Goal: Information Seeking & Learning: Learn about a topic

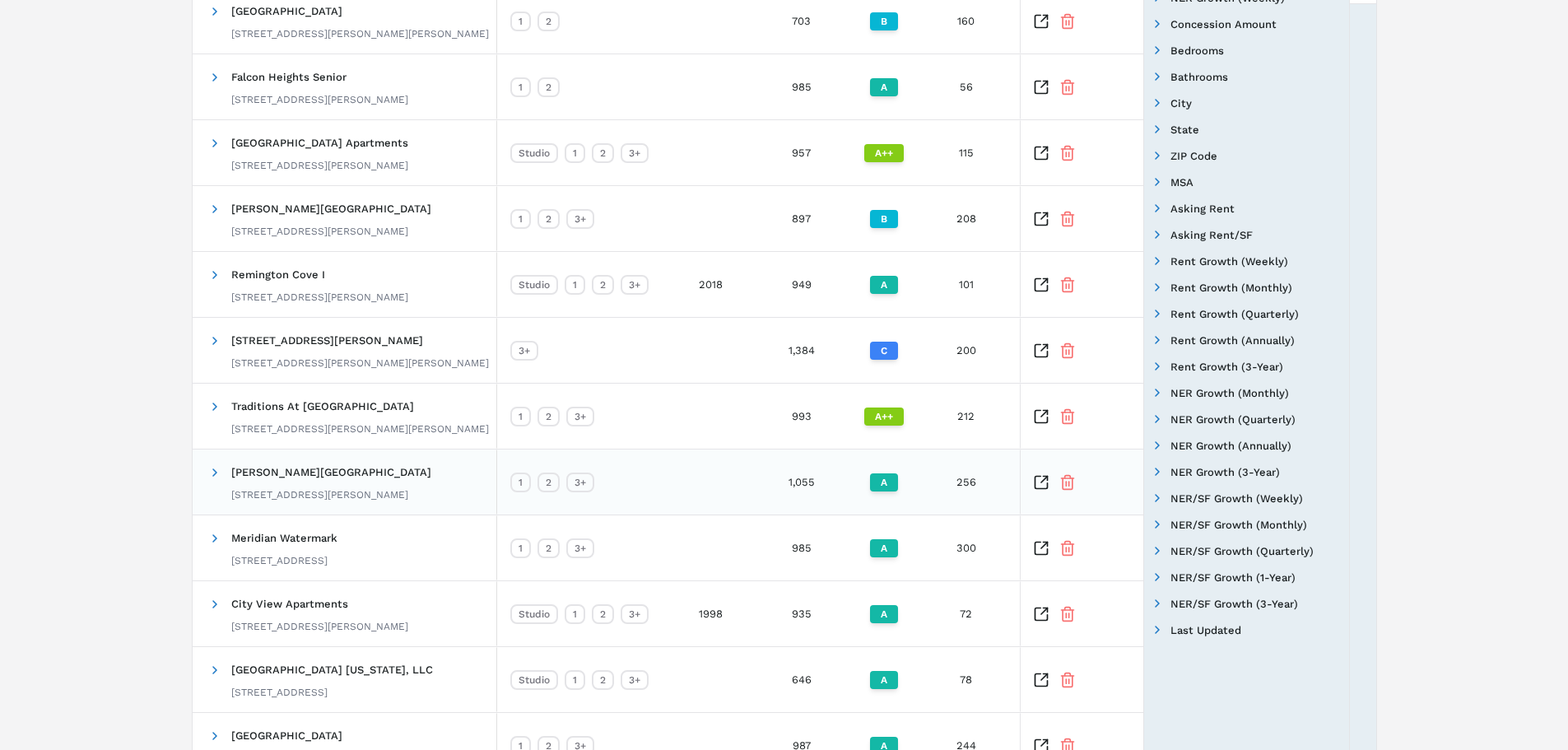
scroll to position [494, 0]
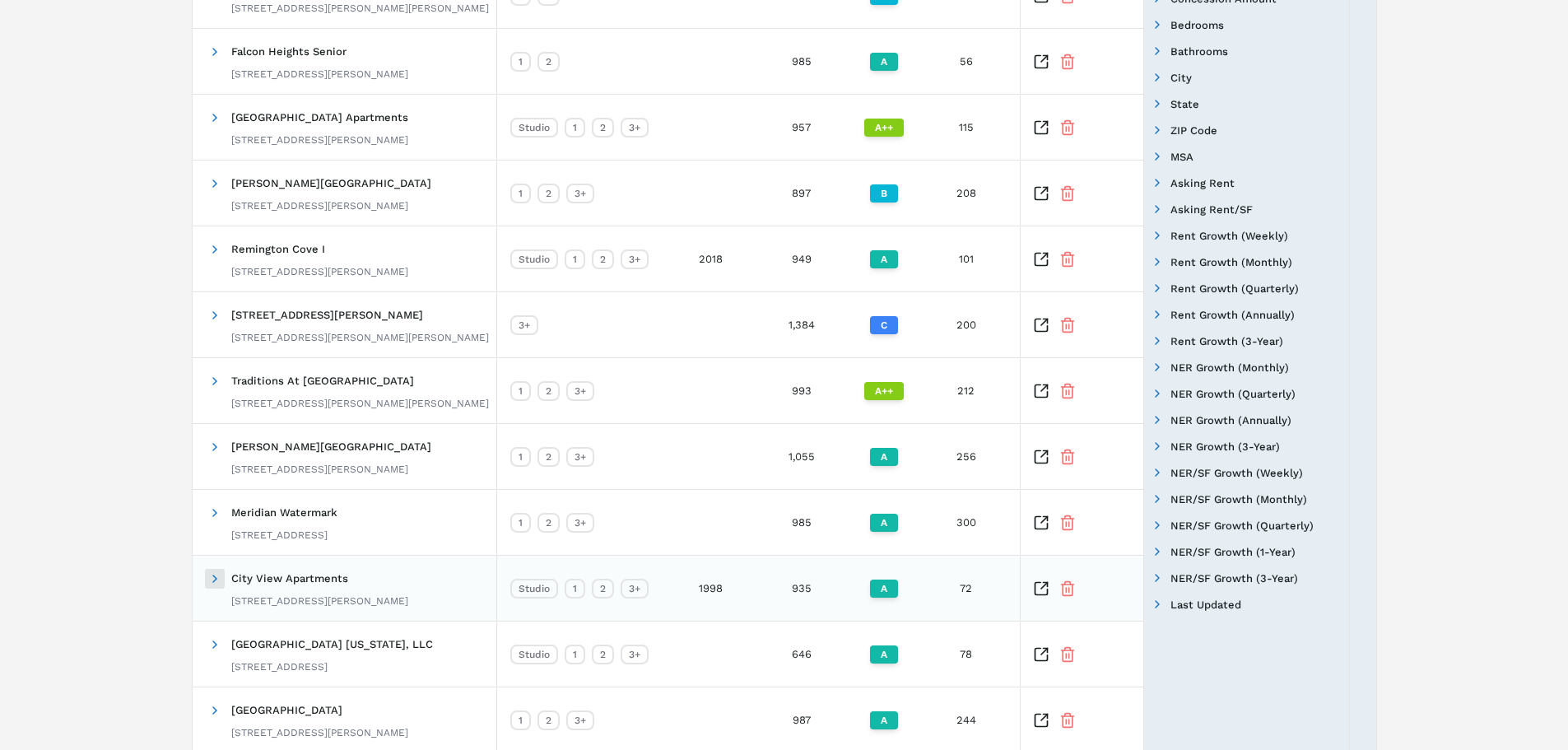
click at [209, 580] on span at bounding box center [214, 578] width 13 height 13
click at [276, 579] on span "City View Apartments" at bounding box center [290, 578] width 117 height 12
click at [1043, 587] on icon "Inspect Comparable" at bounding box center [1044, 586] width 7 height 7
click at [1042, 587] on icon "Inspect Comparable" at bounding box center [1044, 586] width 7 height 7
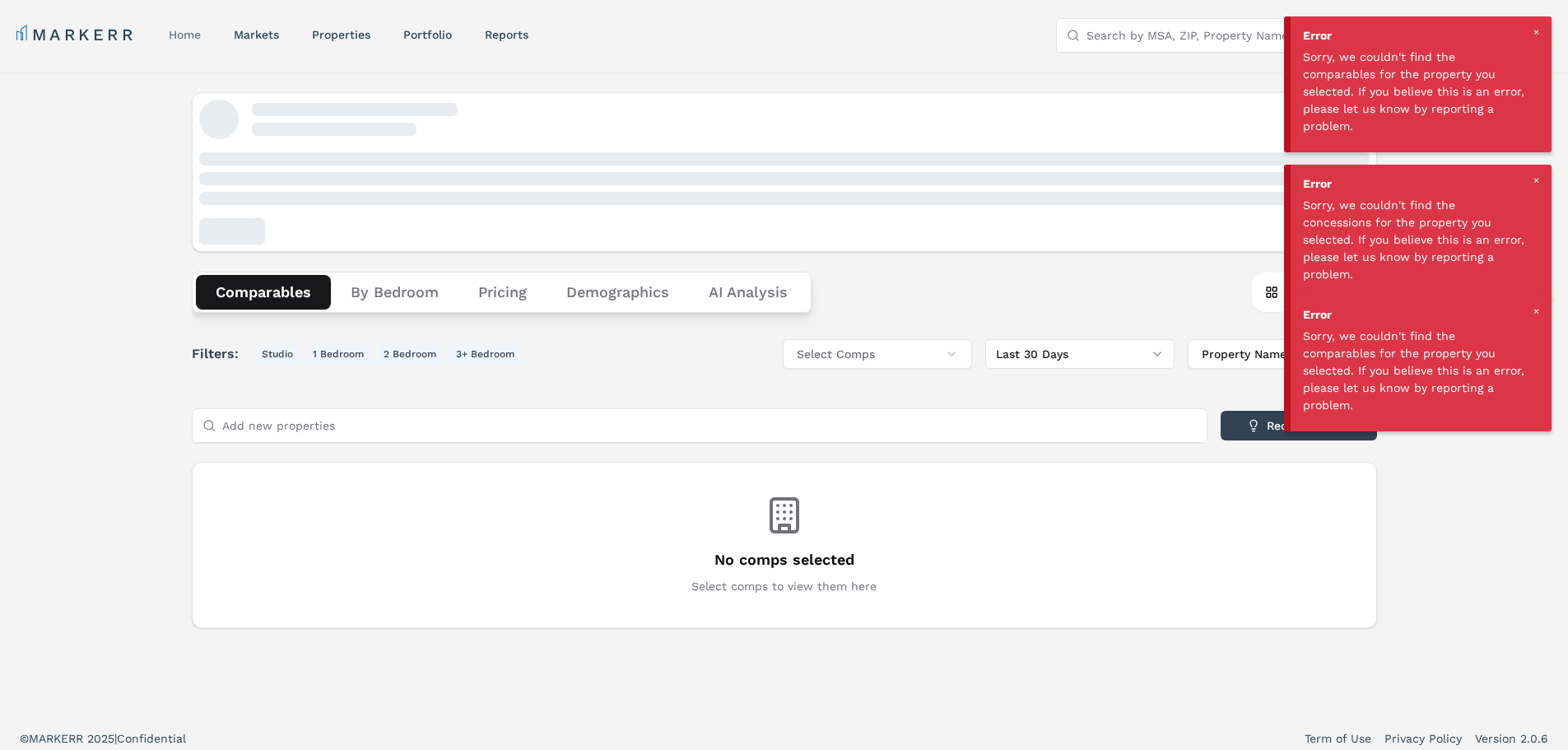
click at [193, 31] on link "home" at bounding box center [184, 34] width 32 height 13
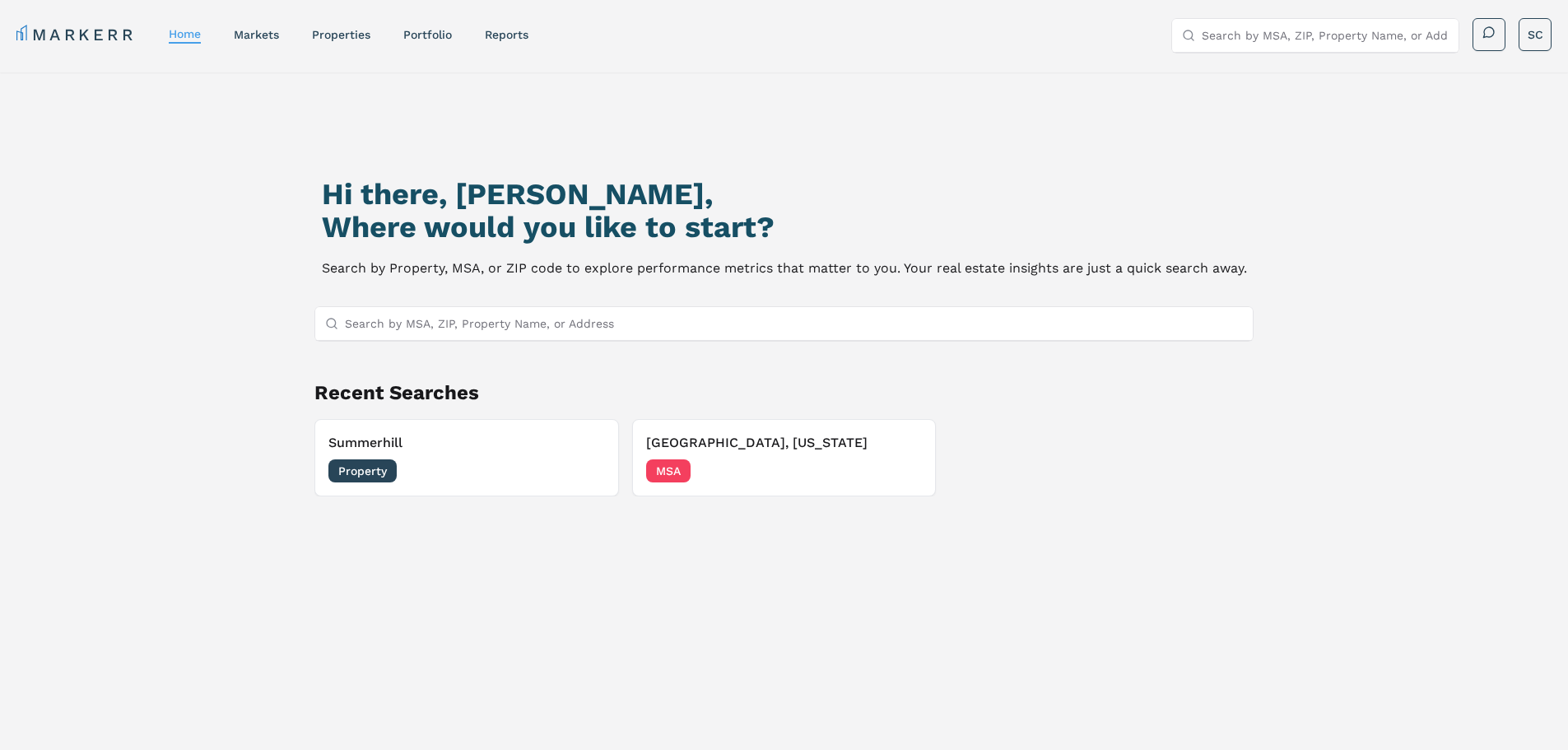
click at [419, 46] on nav "MARKERR home markets properties Portfolio reports" at bounding box center [272, 34] width 512 height 23
click at [425, 37] on link "Portfolio" at bounding box center [427, 34] width 48 height 13
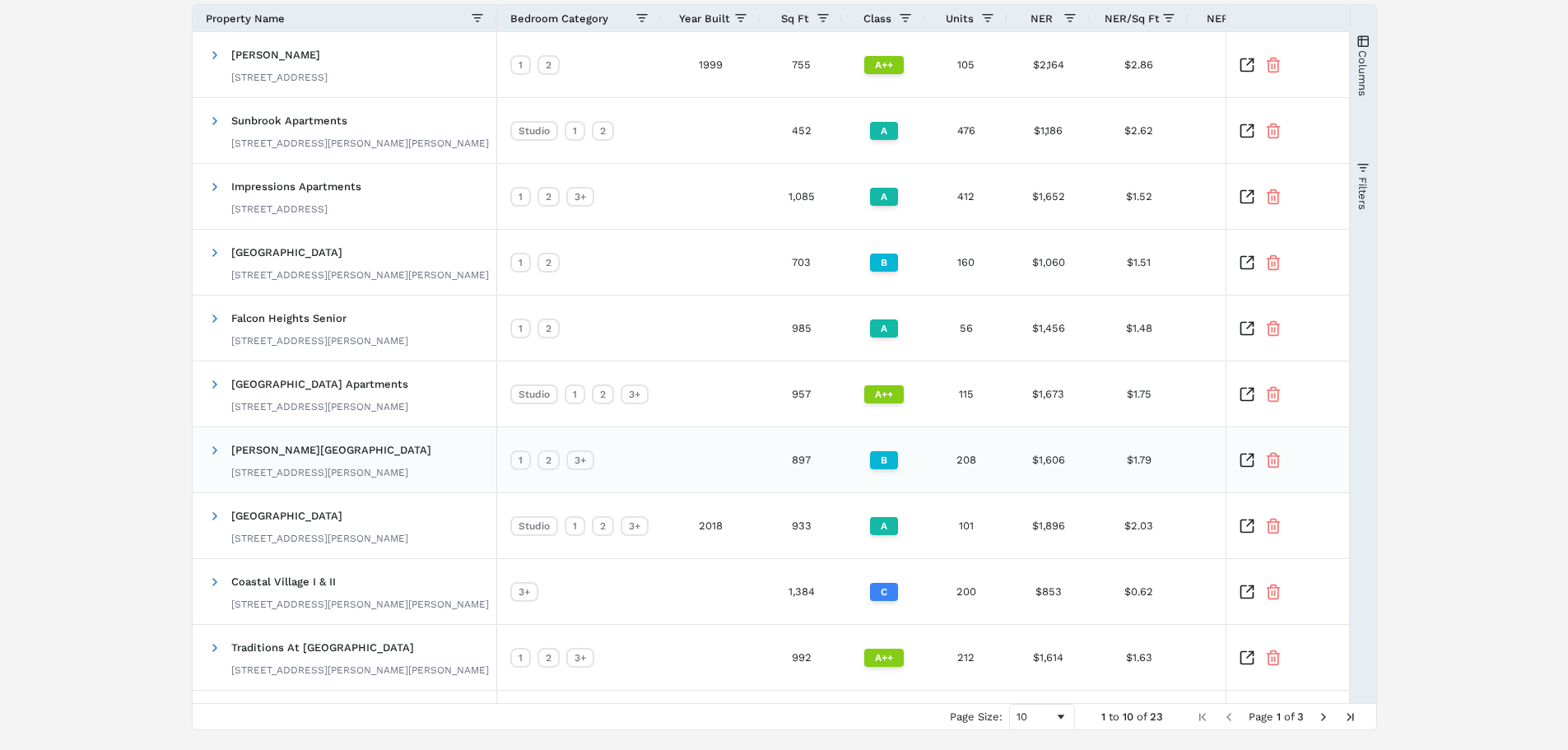
scroll to position [270, 0]
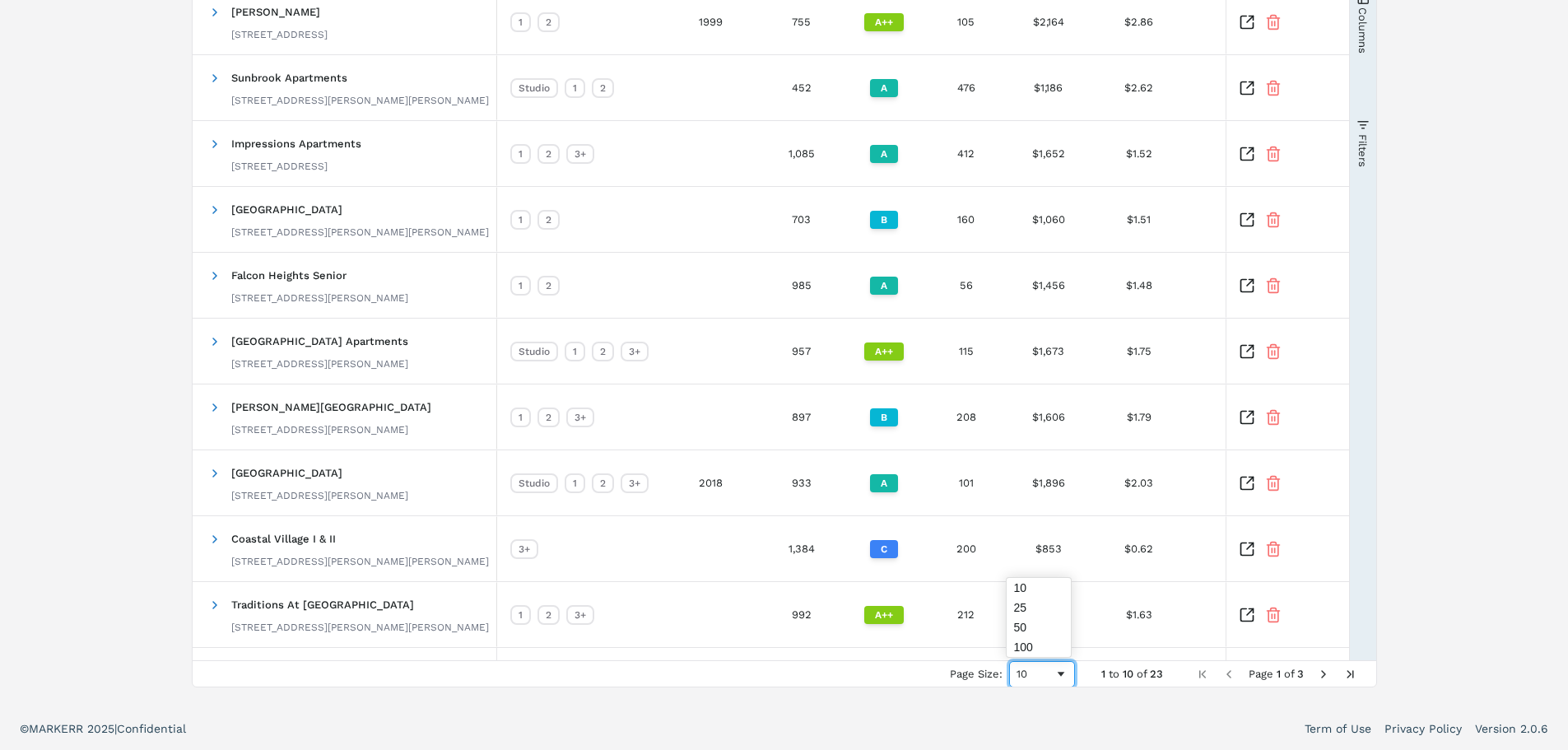
click at [1060, 677] on span "Page Size" at bounding box center [1060, 673] width 13 height 13
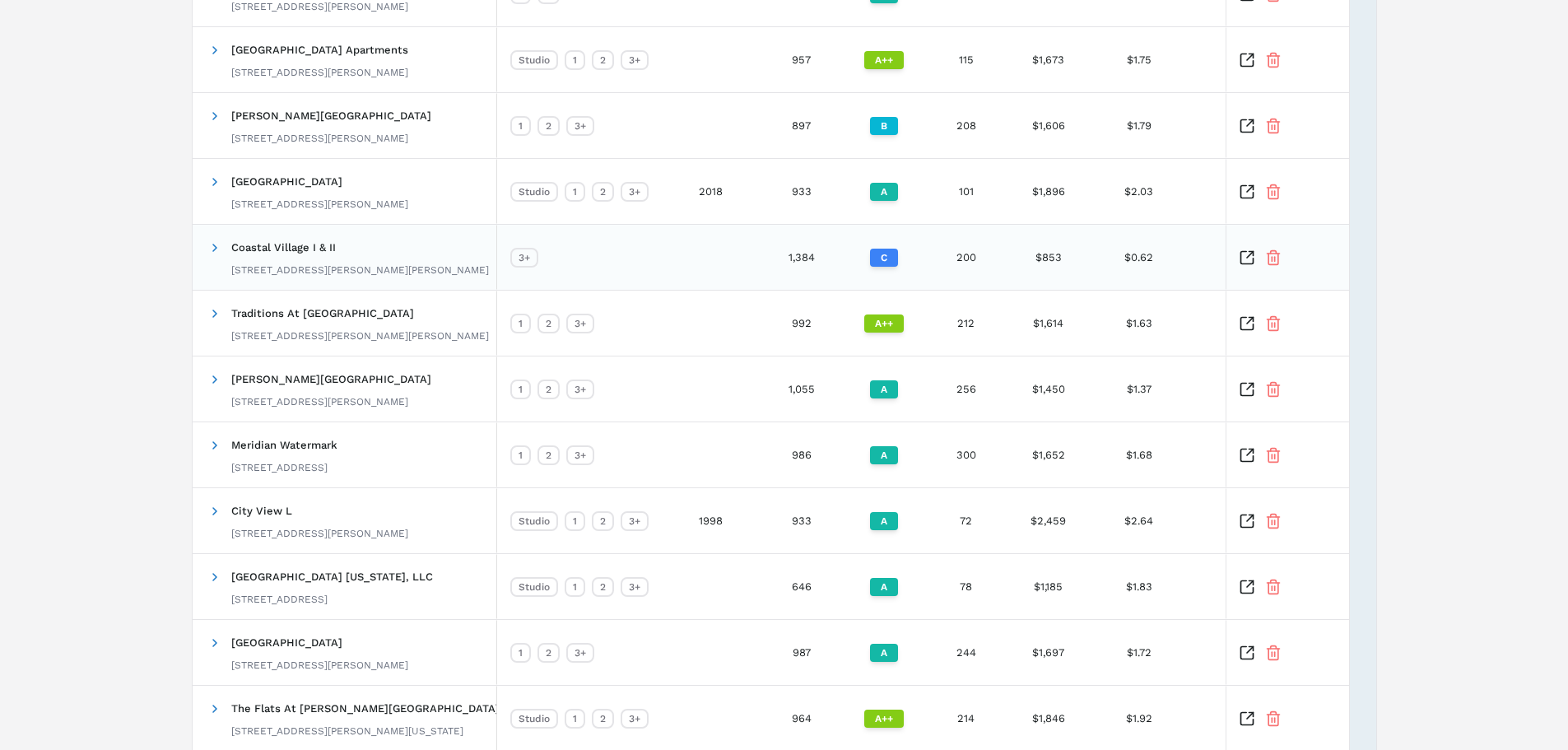
scroll to position [599, 0]
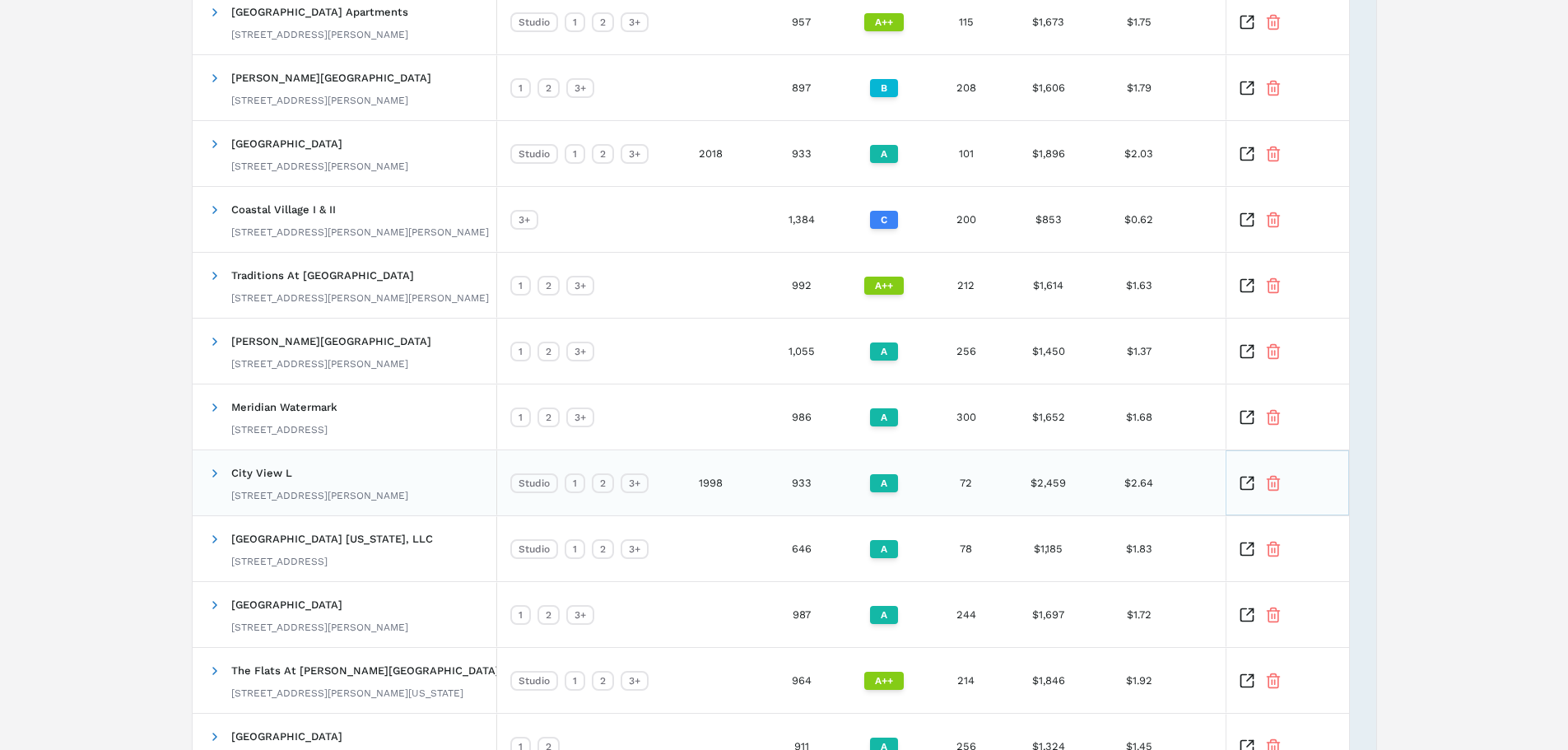
click at [1243, 489] on icon "Inspect Comparable" at bounding box center [1246, 482] width 12 height 12
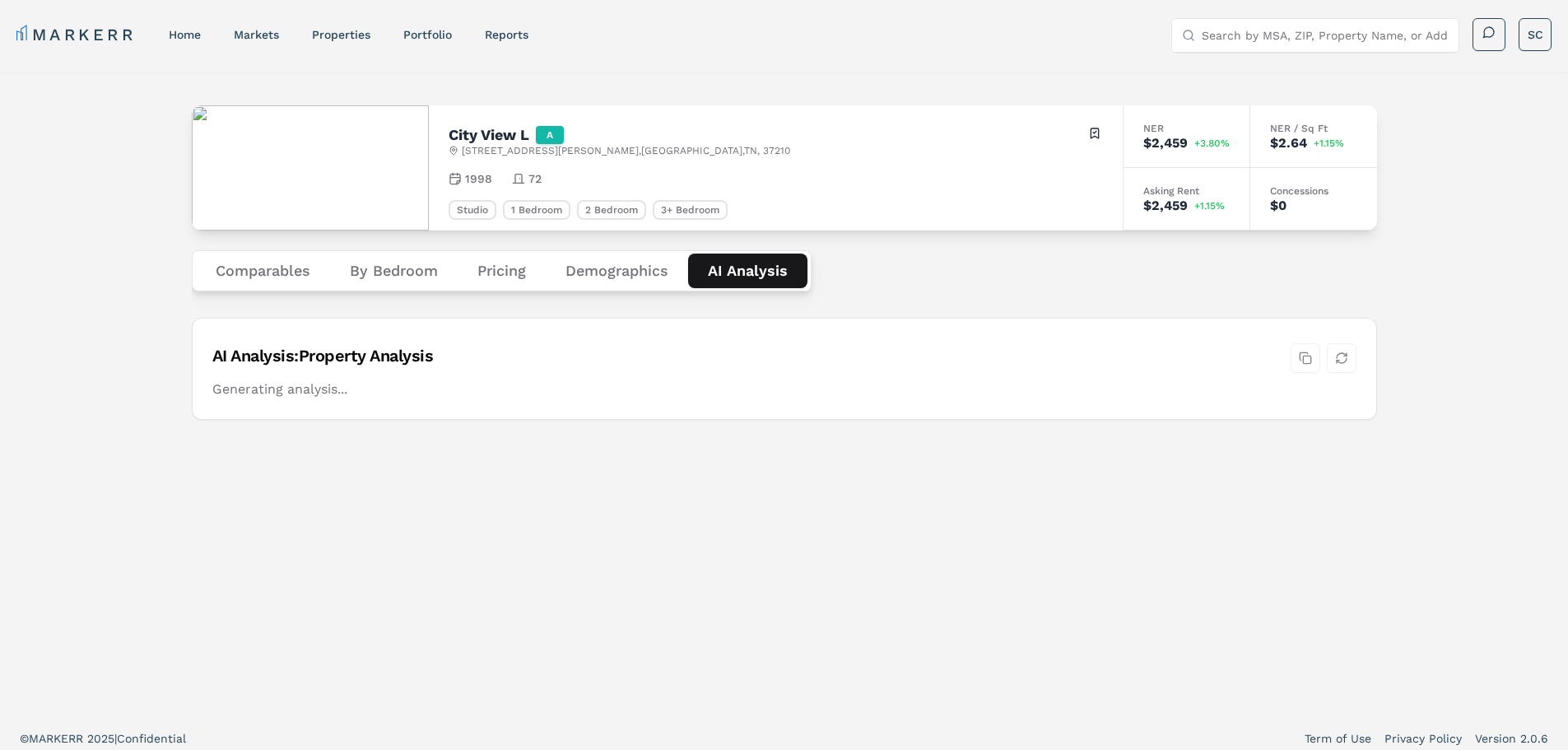
click at [744, 276] on Analysis "AI Analysis" at bounding box center [747, 270] width 120 height 34
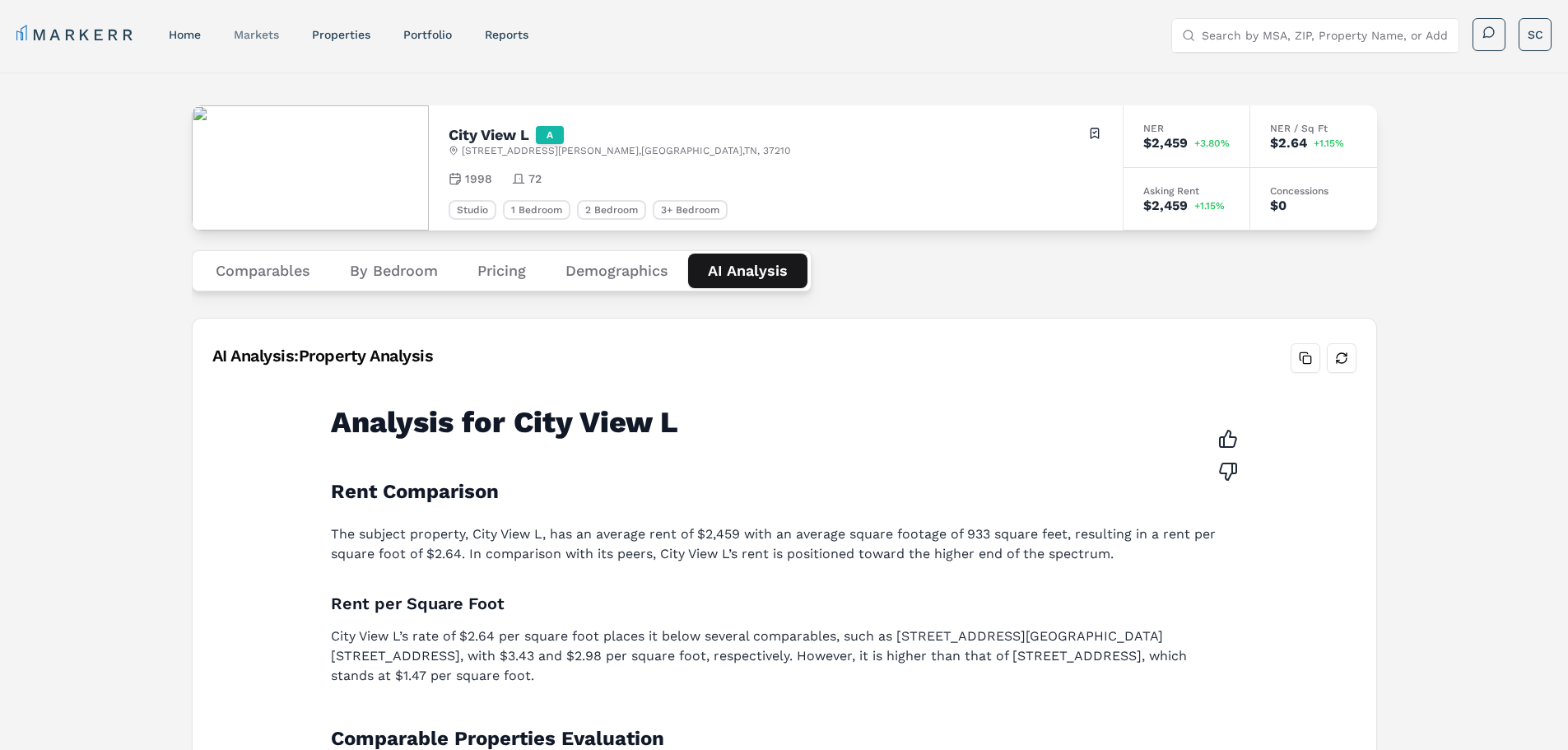
click at [269, 31] on link "markets" at bounding box center [256, 34] width 46 height 13
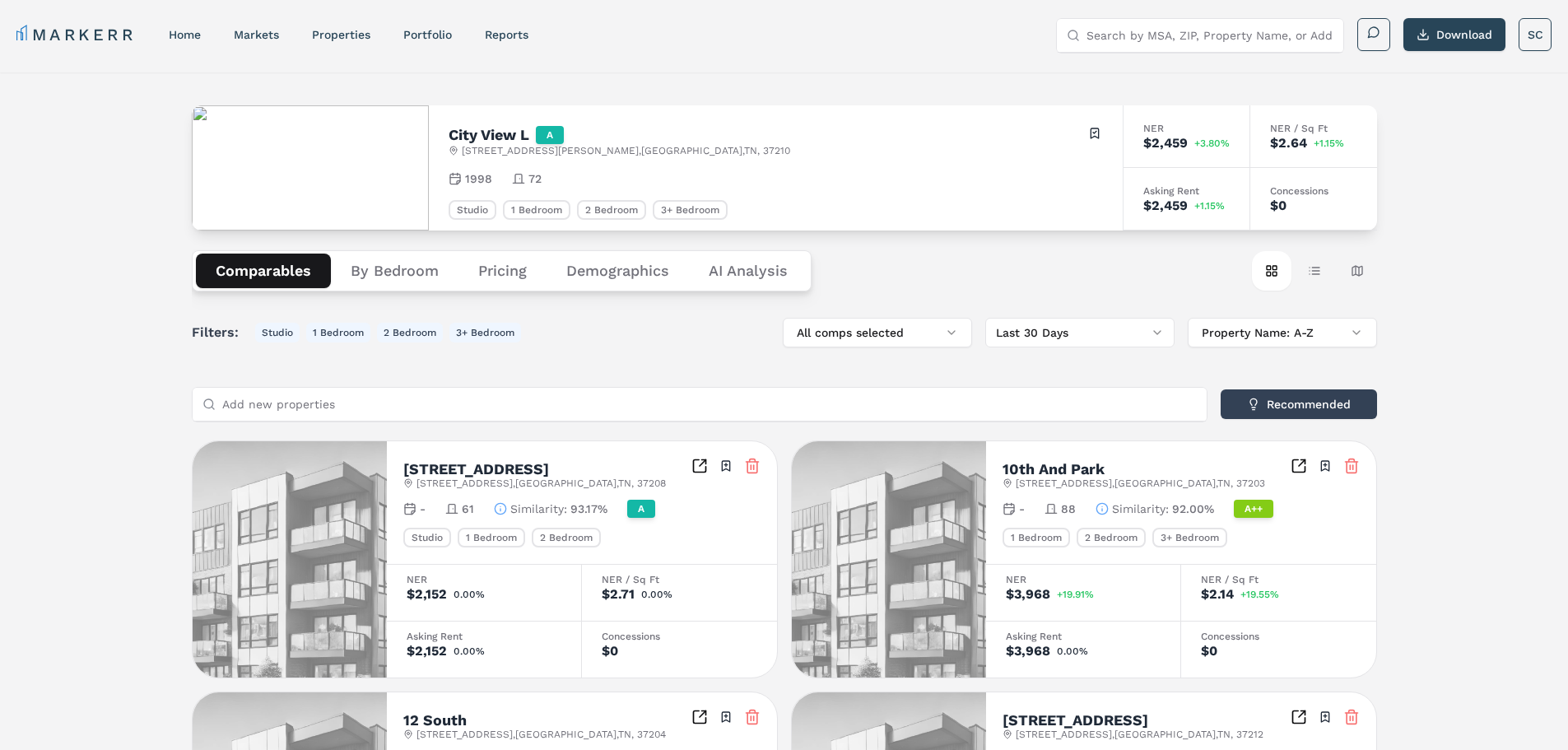
click at [655, 146] on span "[STREET_ADDRESS][PERSON_NAME]" at bounding box center [625, 150] width 328 height 13
click at [652, 146] on span "[STREET_ADDRESS][PERSON_NAME]" at bounding box center [625, 150] width 328 height 13
click at [643, 147] on span "[STREET_ADDRESS][PERSON_NAME]" at bounding box center [625, 150] width 328 height 13
click at [652, 146] on span "[STREET_ADDRESS][PERSON_NAME]" at bounding box center [625, 150] width 328 height 13
copy span "37210"
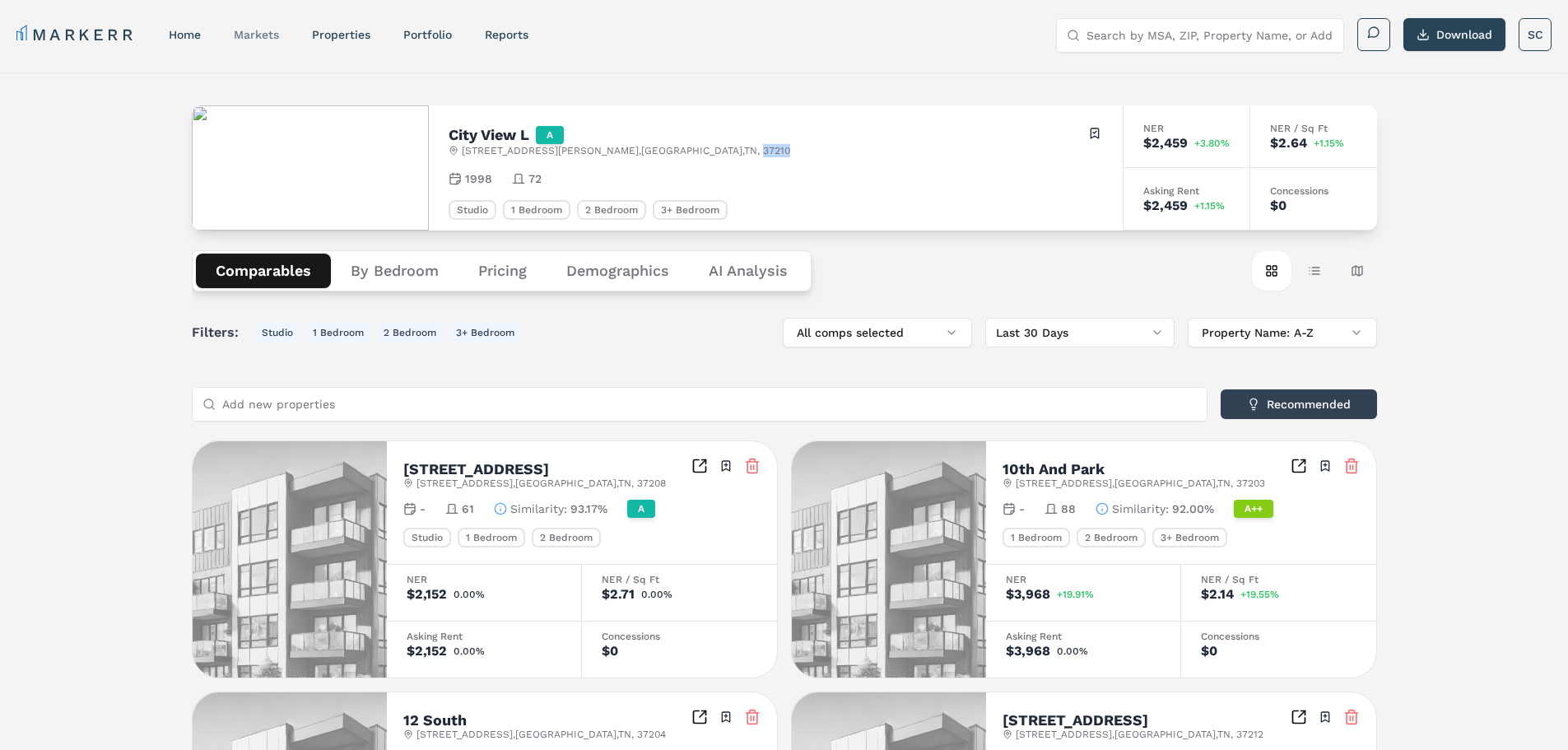
click at [265, 31] on link "markets" at bounding box center [256, 34] width 46 height 13
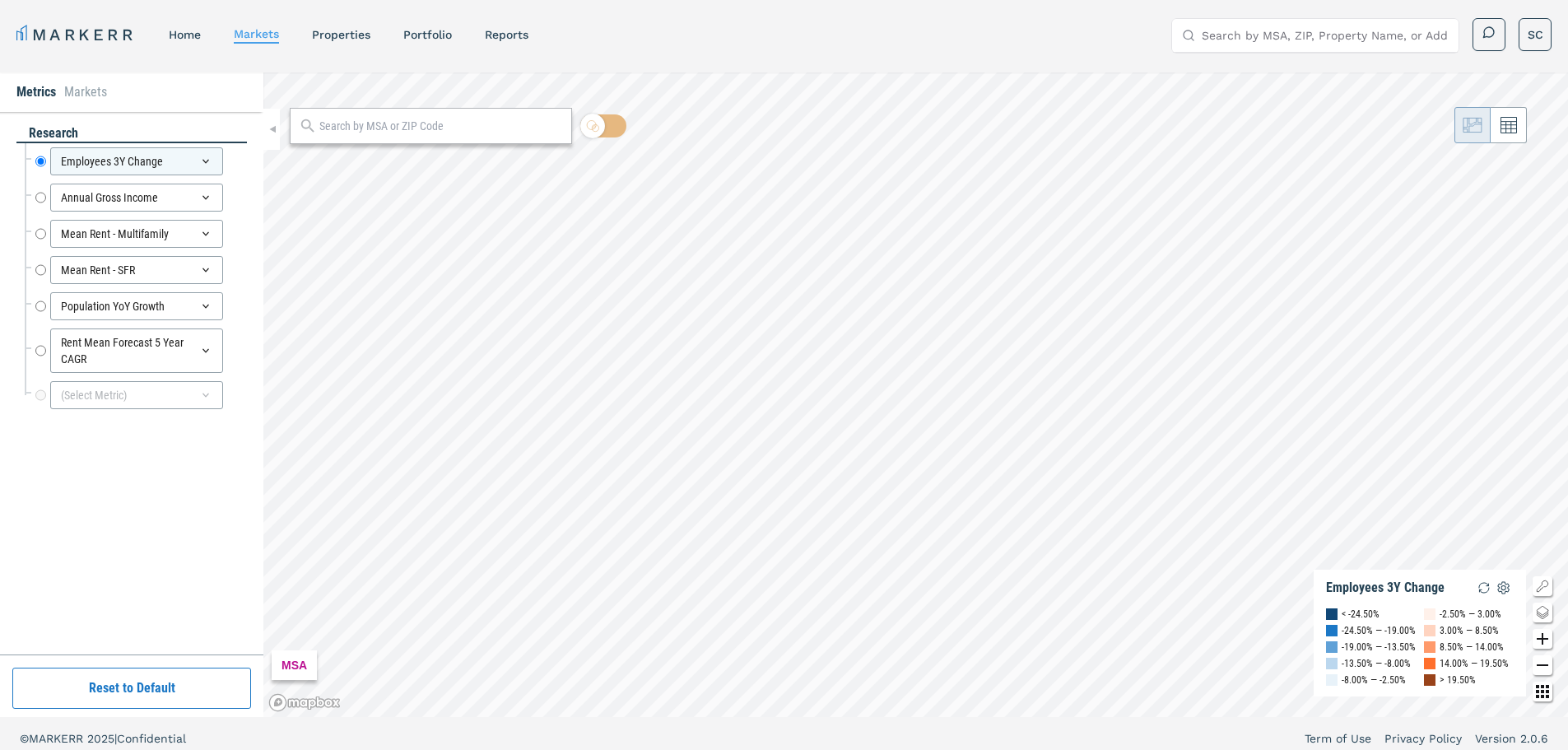
paste input "37210"
type input "37210"
click at [421, 165] on div "37210, [GEOGRAPHIC_DATA], [US_STATE]" at bounding box center [399, 163] width 193 height 17
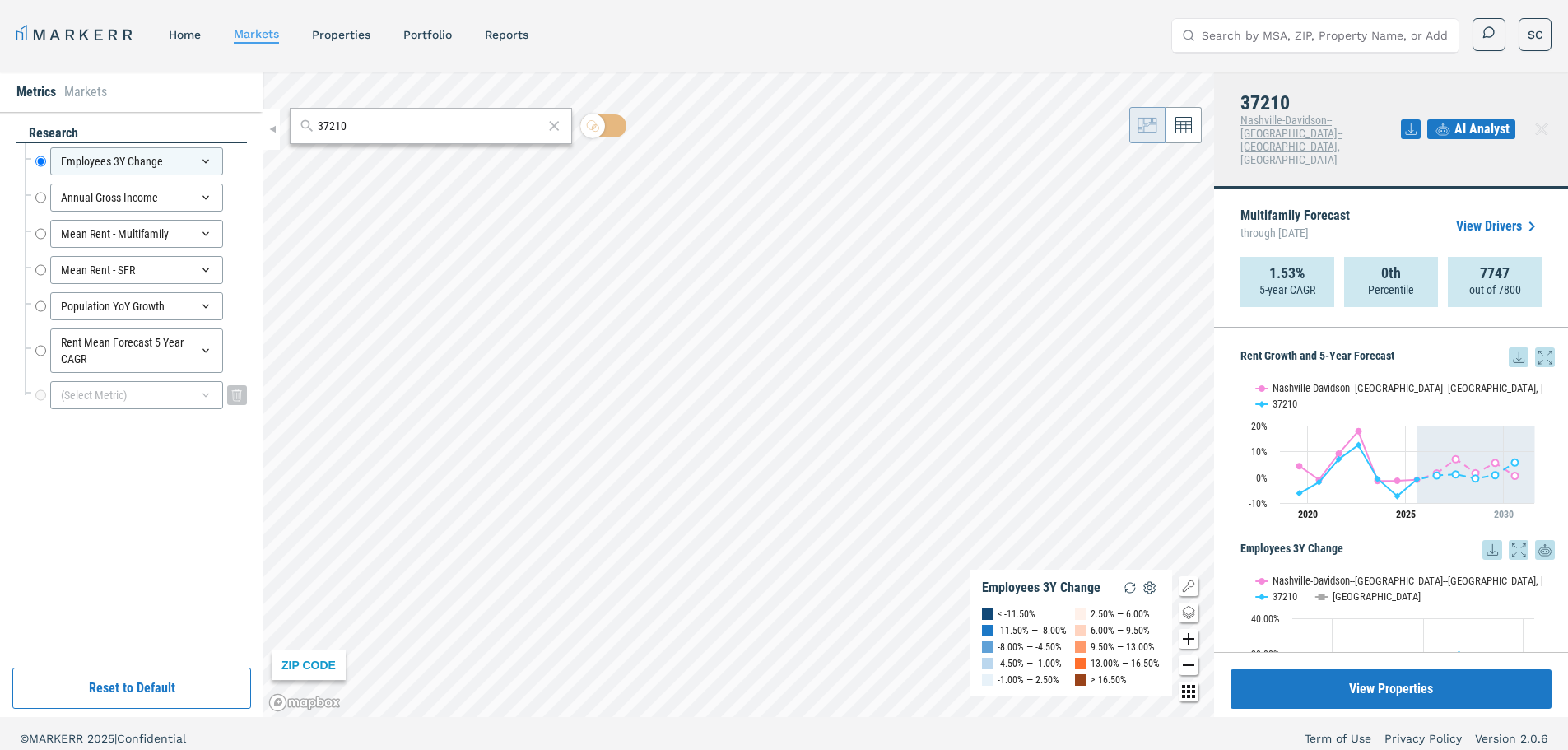
click at [201, 399] on icon at bounding box center [205, 394] width 13 height 13
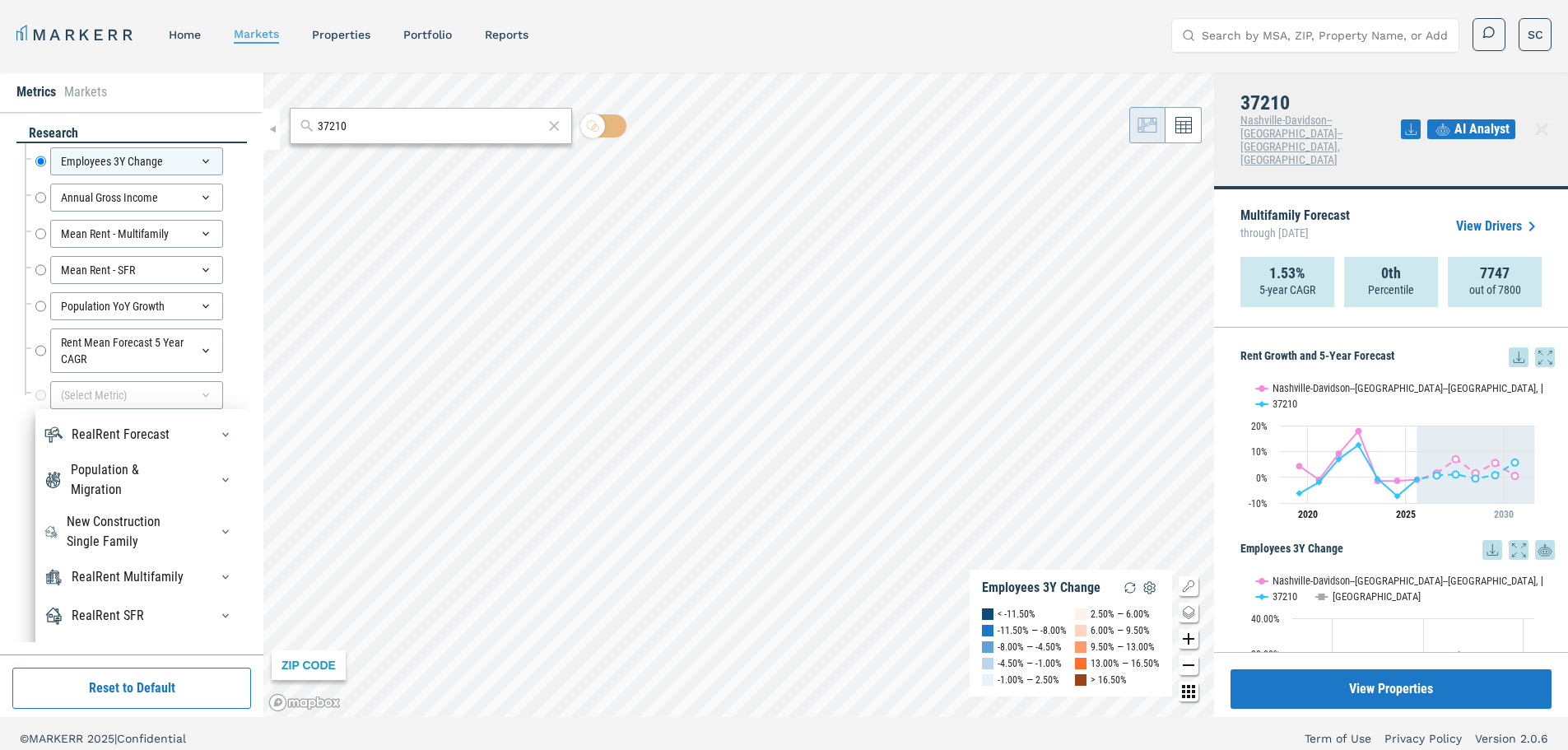
scroll to position [46, 0]
click at [219, 475] on icon "button" at bounding box center [225, 480] width 13 height 13
click at [219, 472] on icon "button" at bounding box center [225, 475] width 13 height 13
click at [219, 525] on icon "button" at bounding box center [225, 531] width 13 height 13
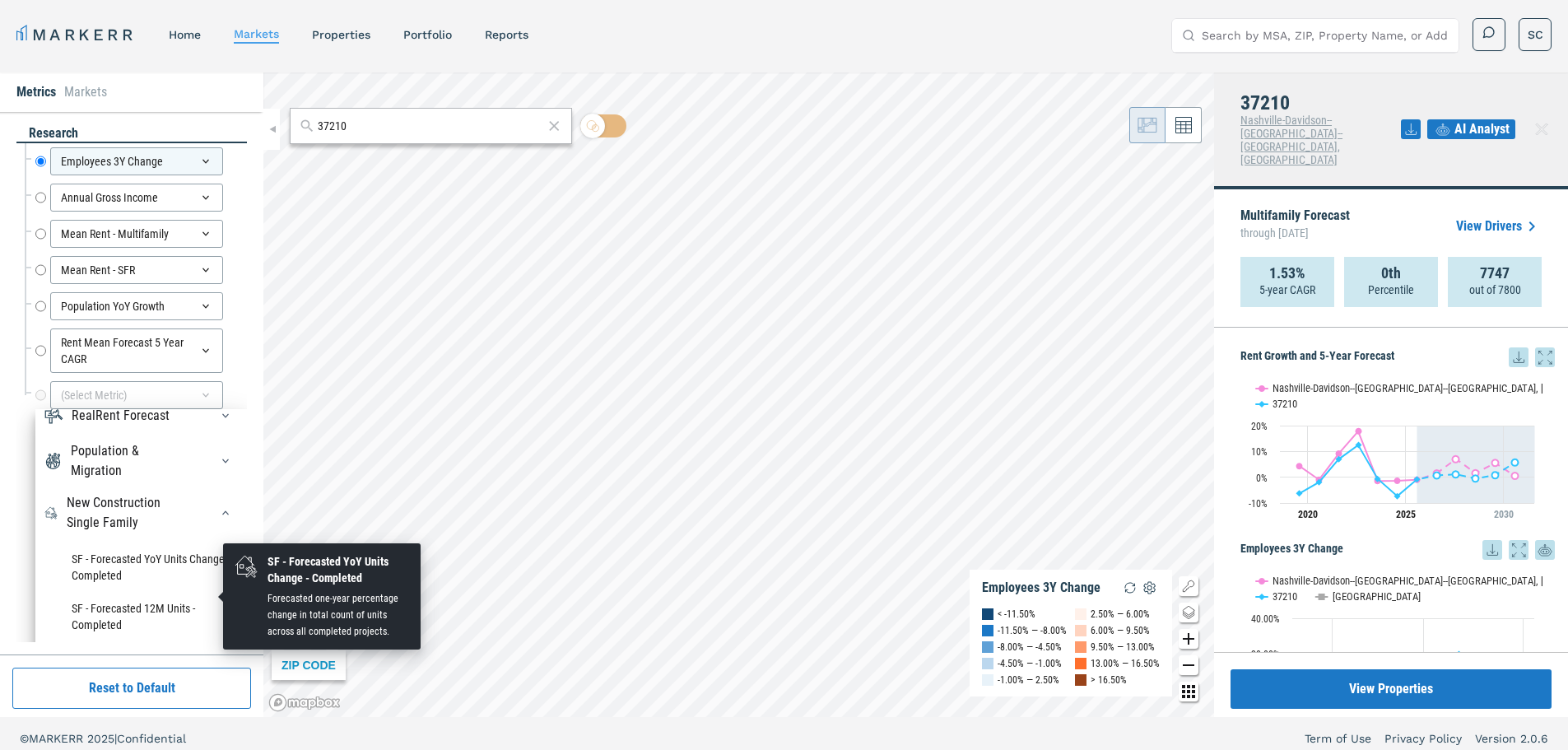
scroll to position [33, 0]
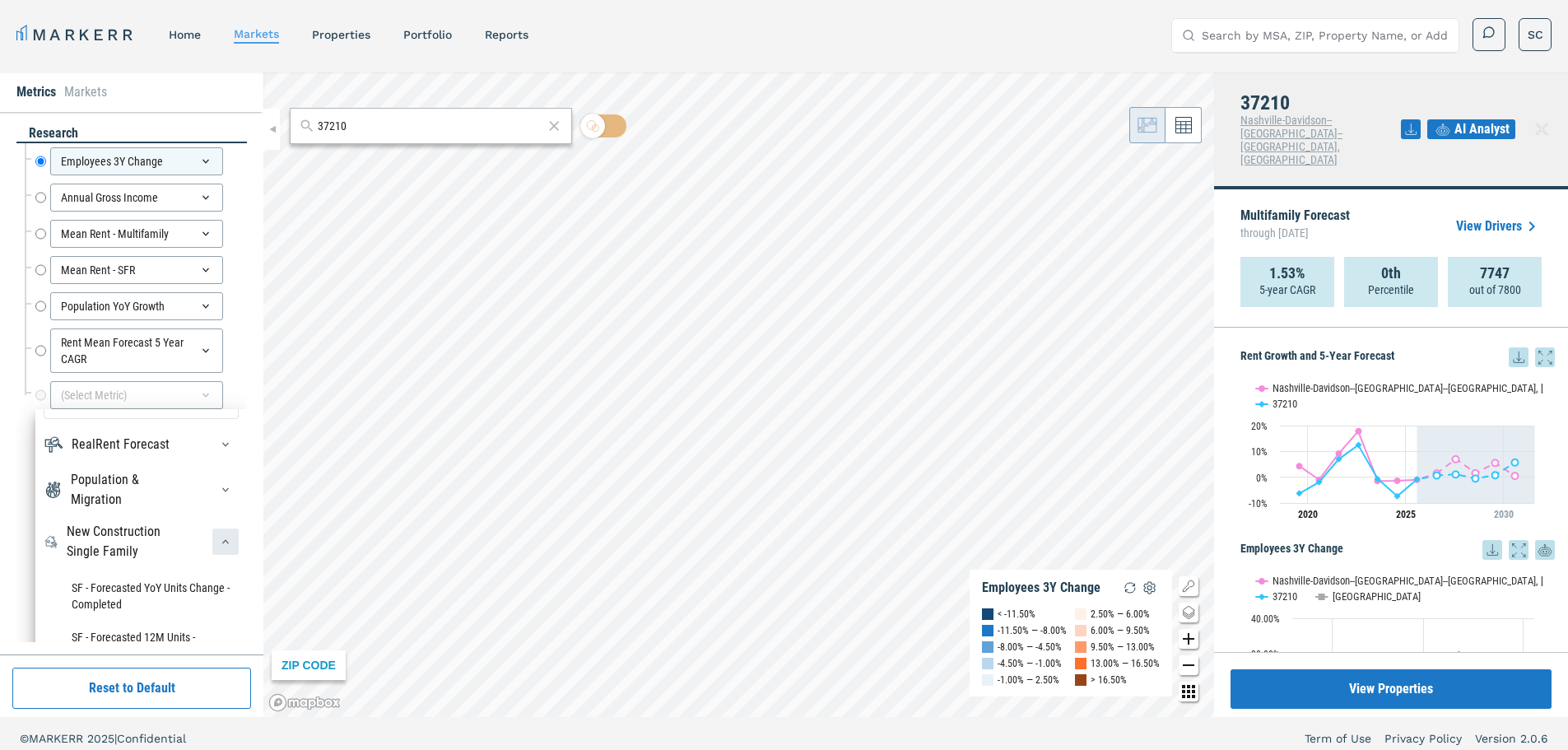
click at [213, 540] on div "button" at bounding box center [226, 542] width 27 height 27
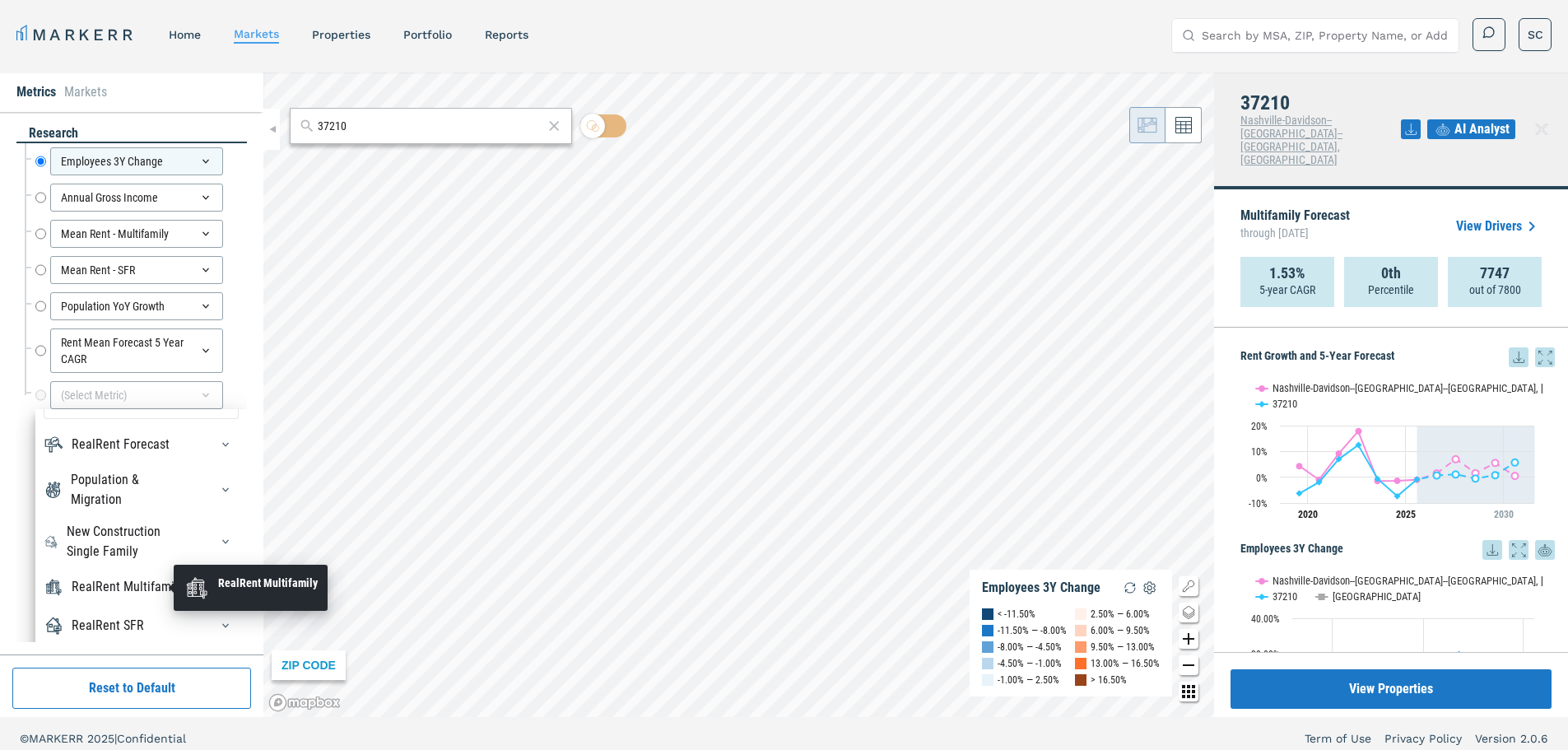
scroll to position [56, 0]
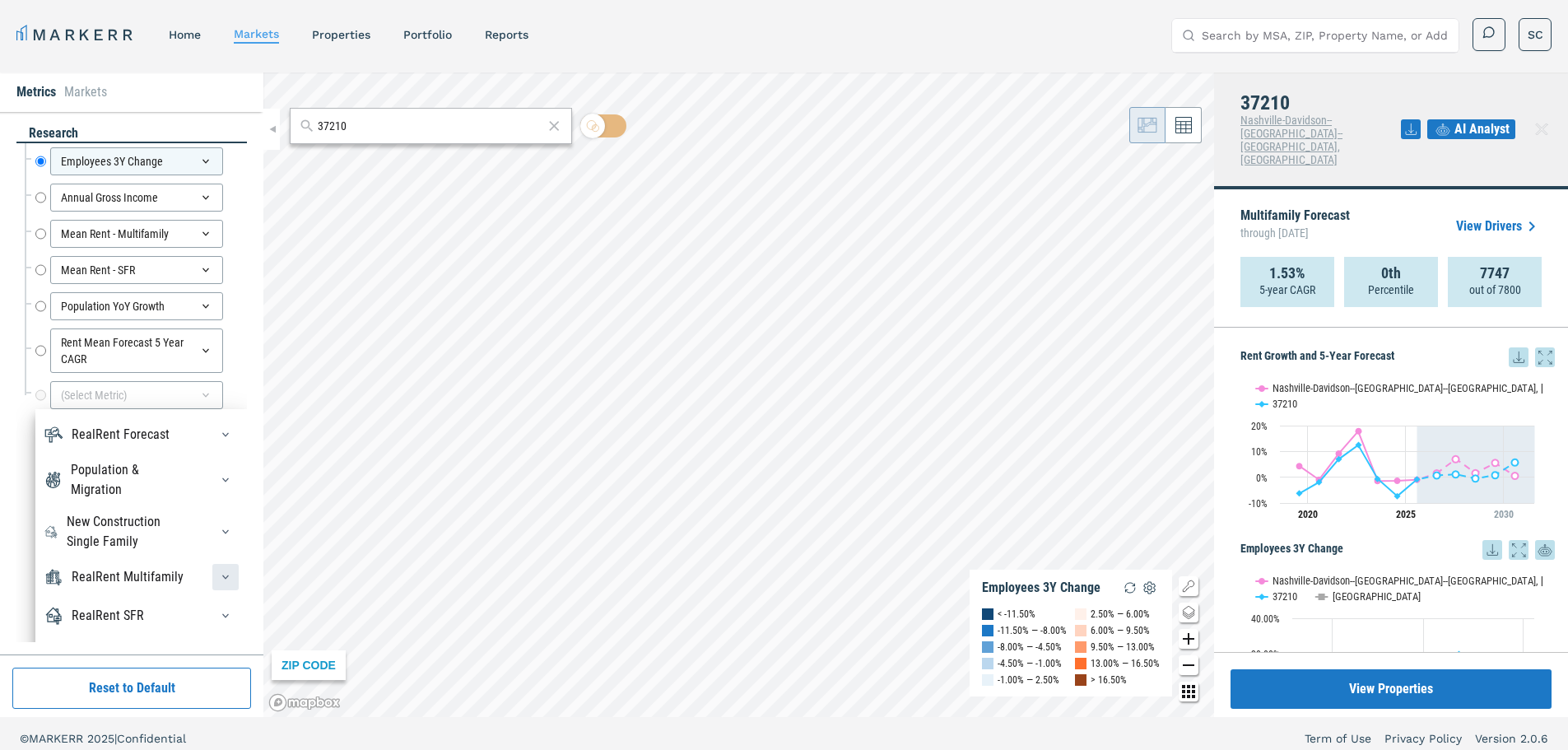
click at [219, 573] on icon "button" at bounding box center [225, 576] width 13 height 13
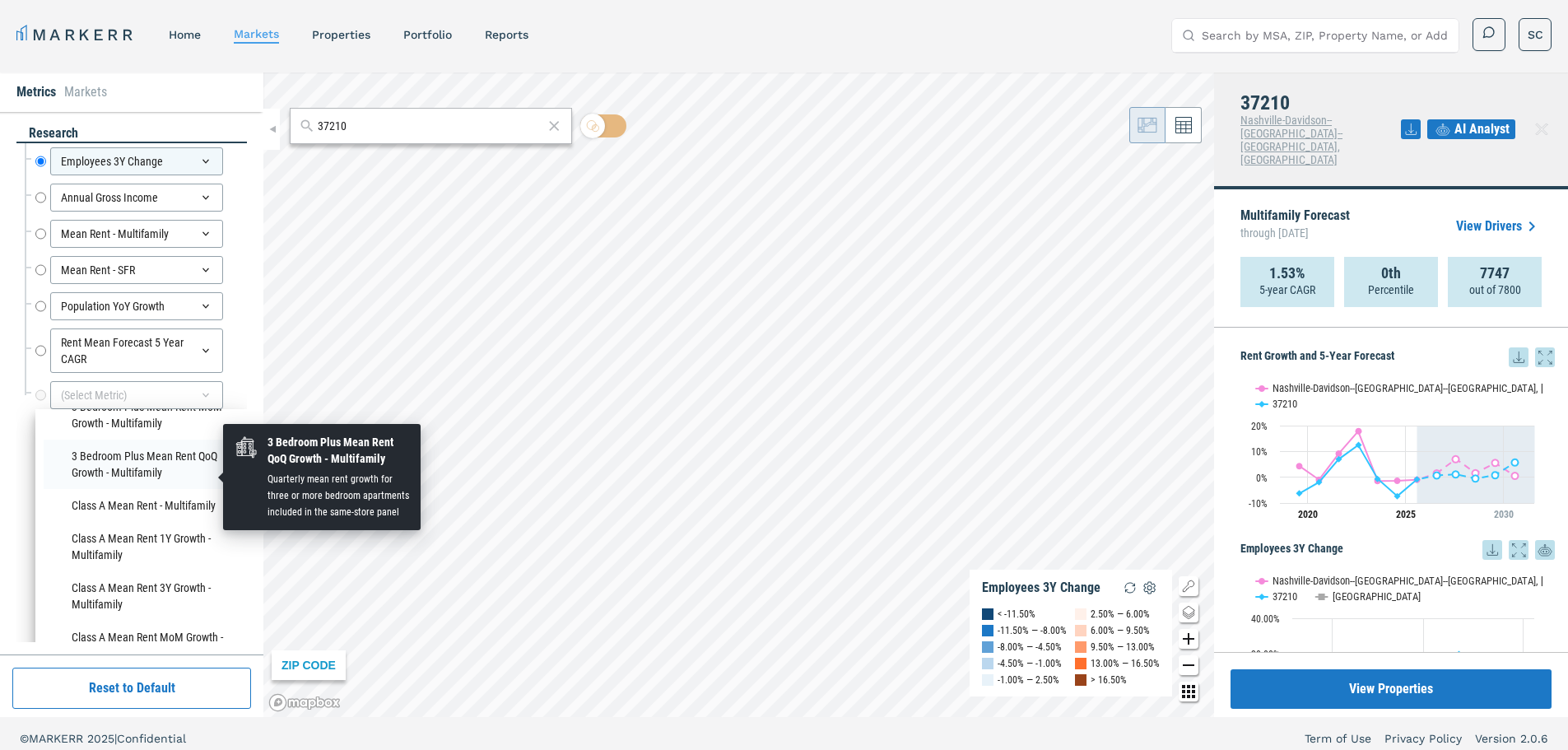
scroll to position [303, 0]
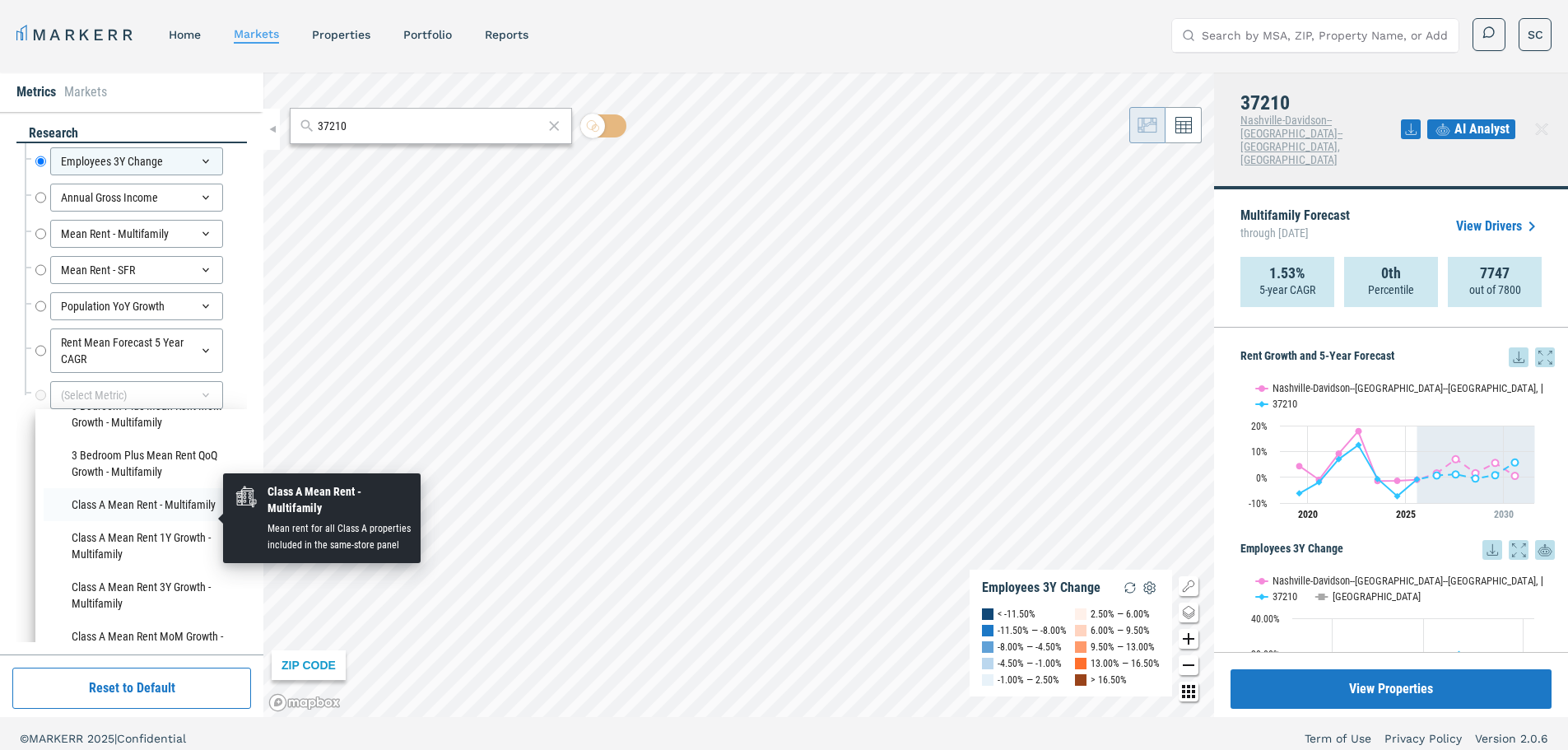
click at [115, 520] on li "Class A Mean Rent - Multifamily" at bounding box center [141, 505] width 195 height 33
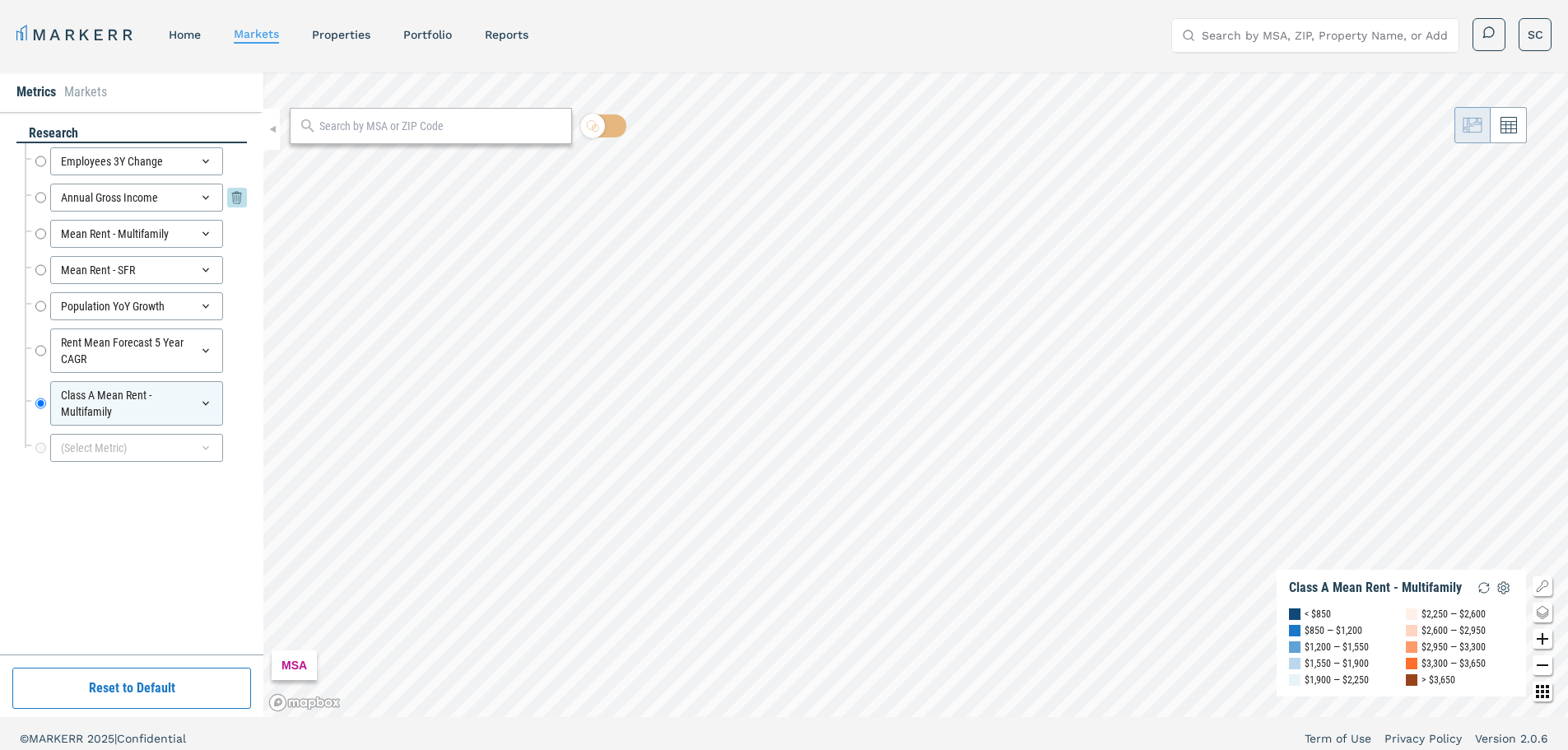
click at [126, 192] on div "Annual Gross Income" at bounding box center [136, 197] width 173 height 28
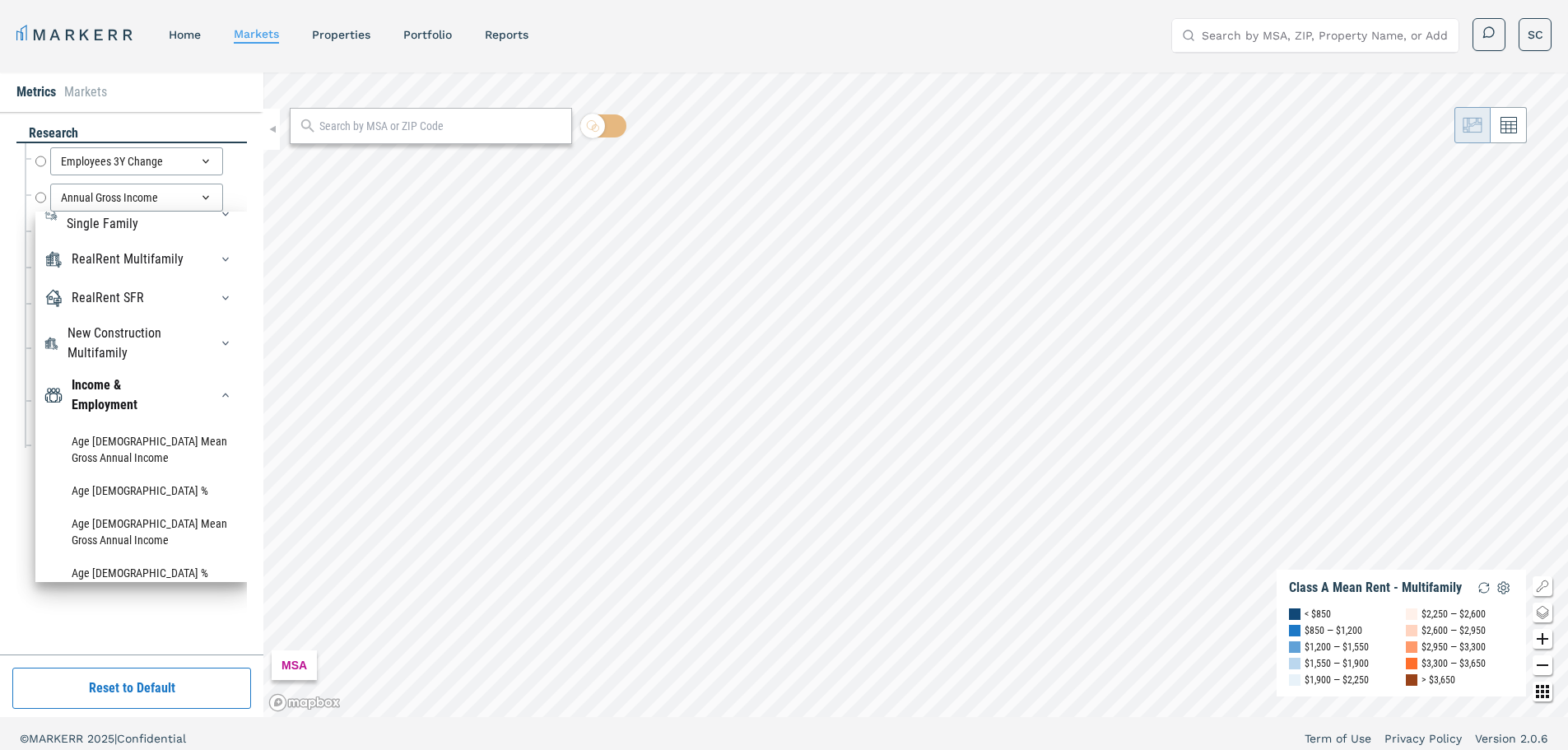
scroll to position [120, 0]
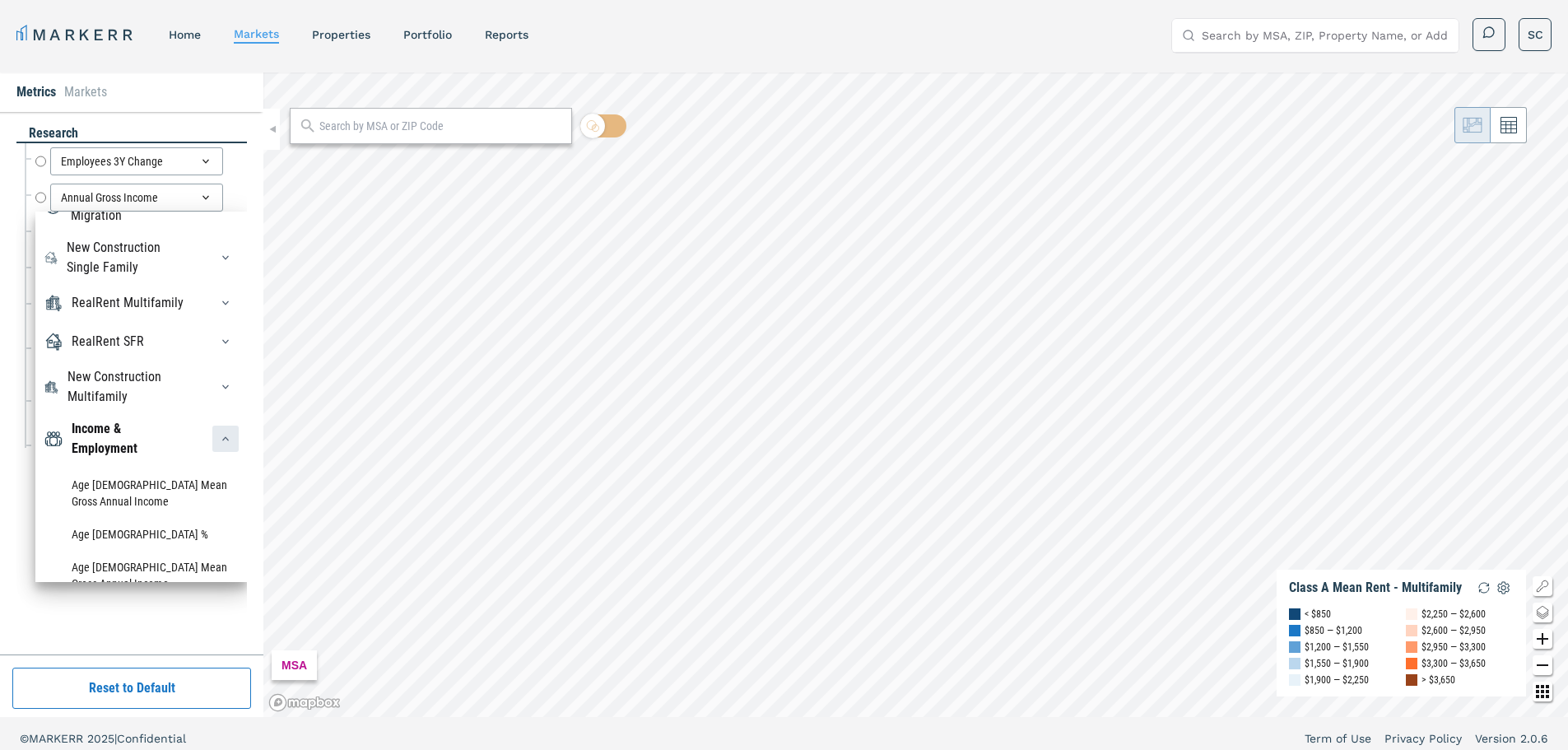
click at [219, 445] on icon "button" at bounding box center [225, 438] width 13 height 13
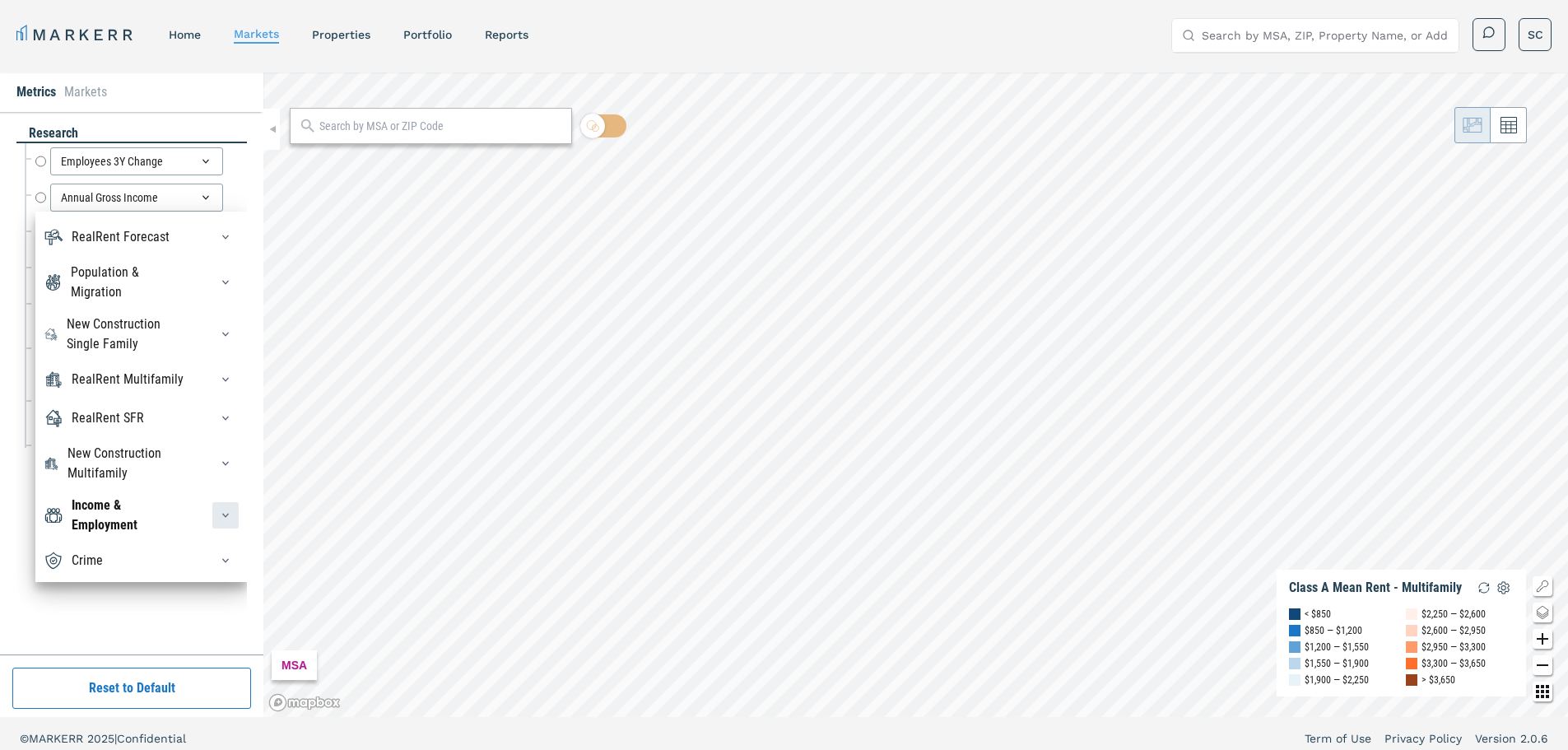
scroll to position [56, 0]
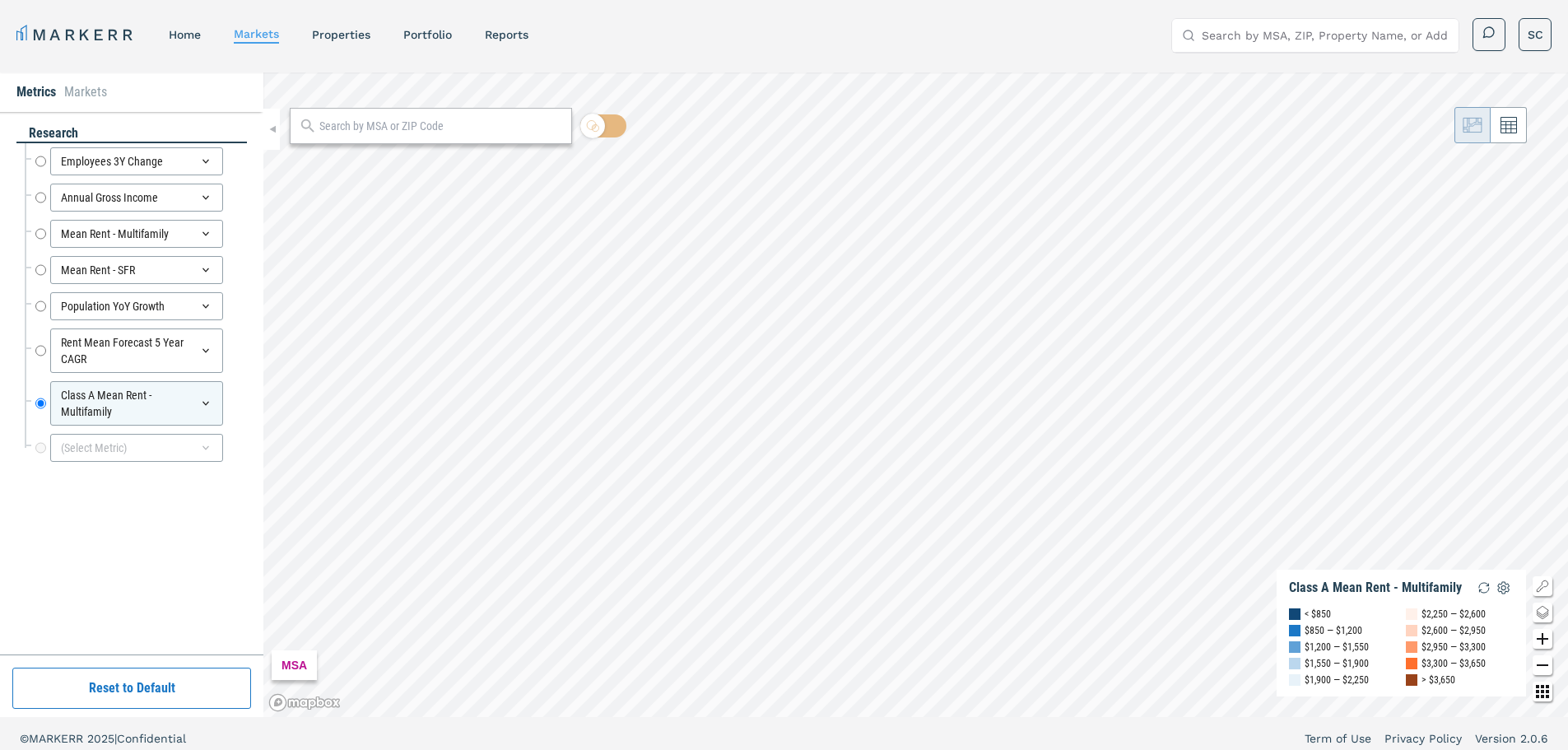
click at [443, 133] on input "text" at bounding box center [441, 127] width 244 height 17
paste input "37210"
type input "37210"
click at [434, 140] on div "37210" at bounding box center [431, 126] width 282 height 36
click at [424, 128] on input "37210" at bounding box center [431, 127] width 226 height 17
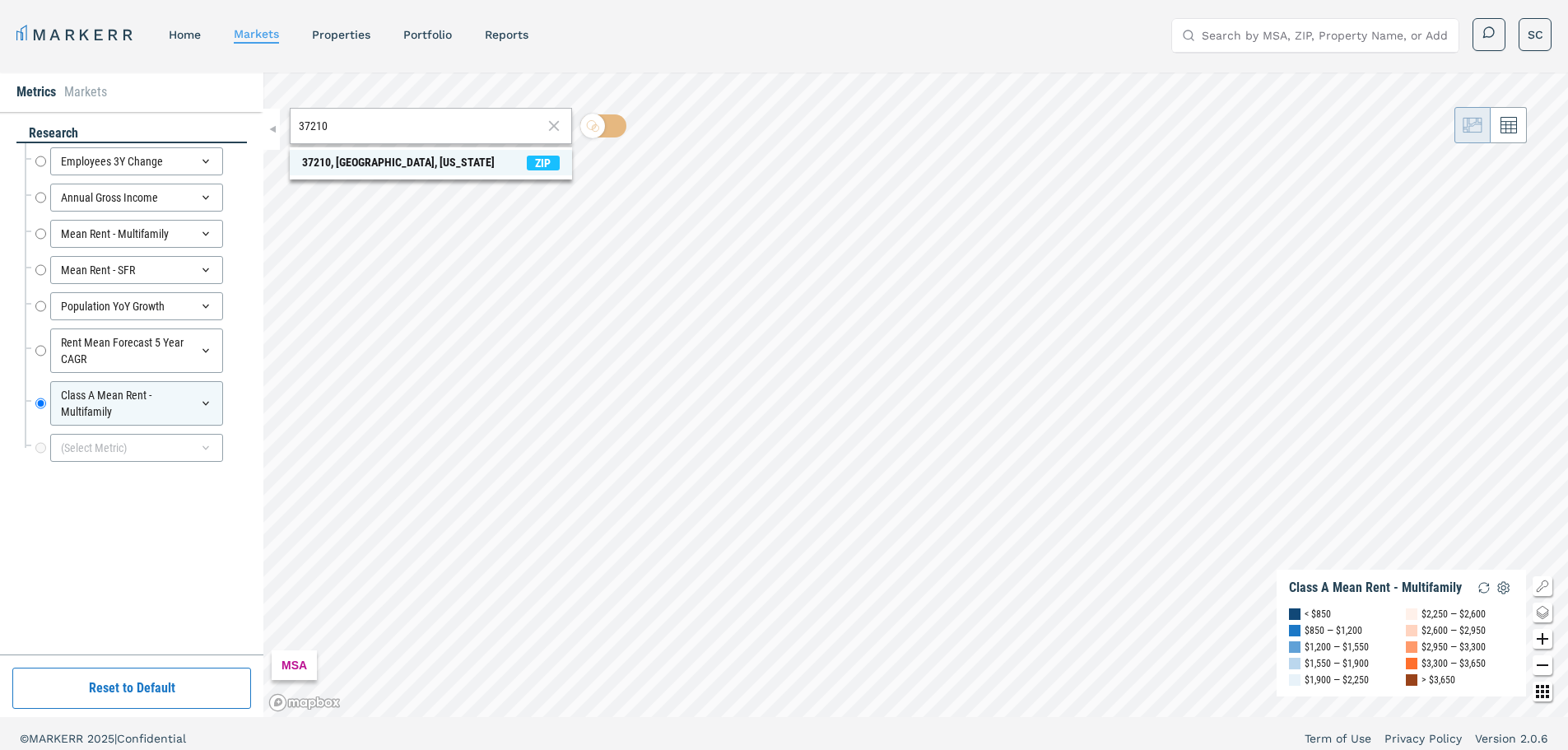
click at [540, 170] on span "ZIP" at bounding box center [543, 163] width 33 height 15
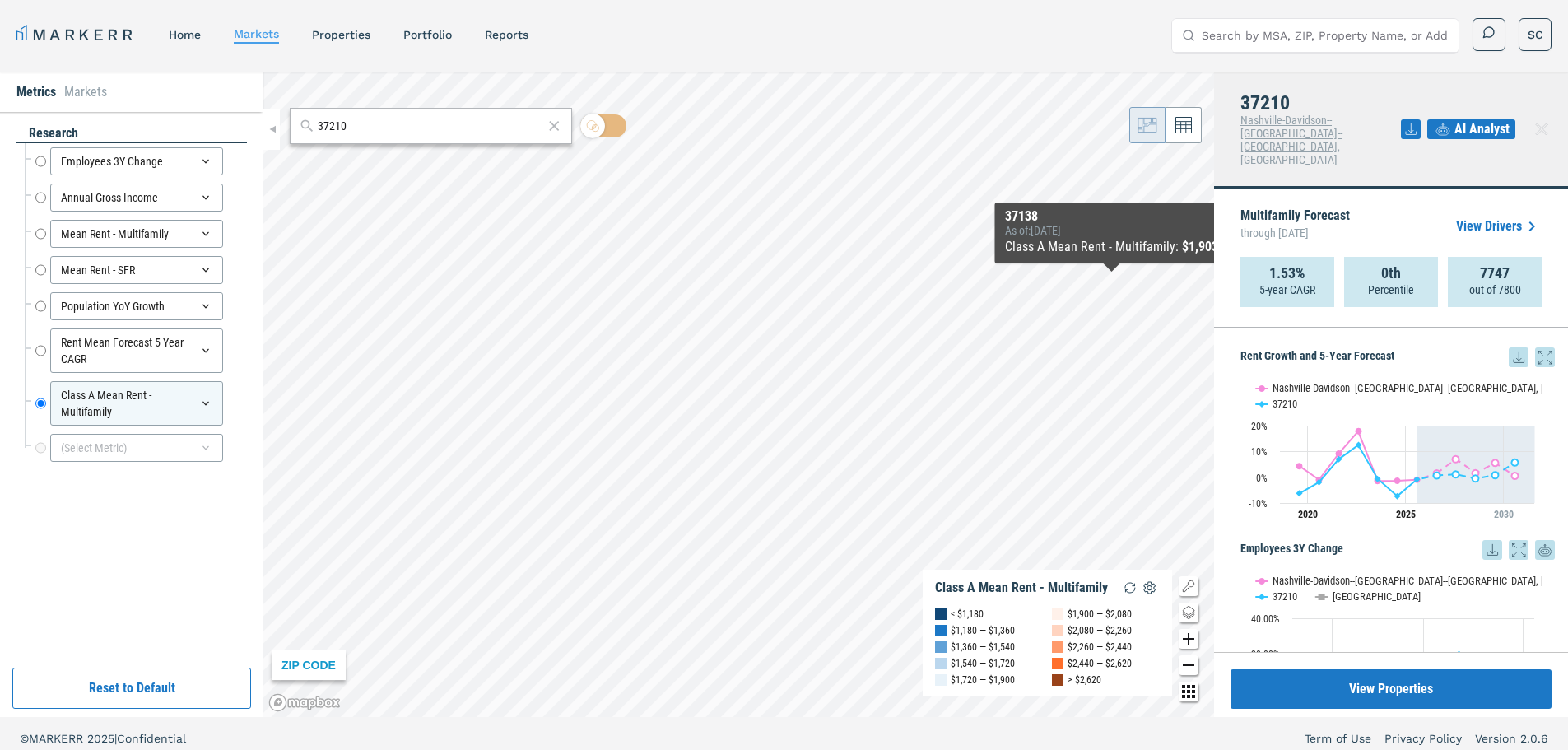
click at [1482, 216] on link "View Drivers" at bounding box center [1498, 226] width 85 height 20
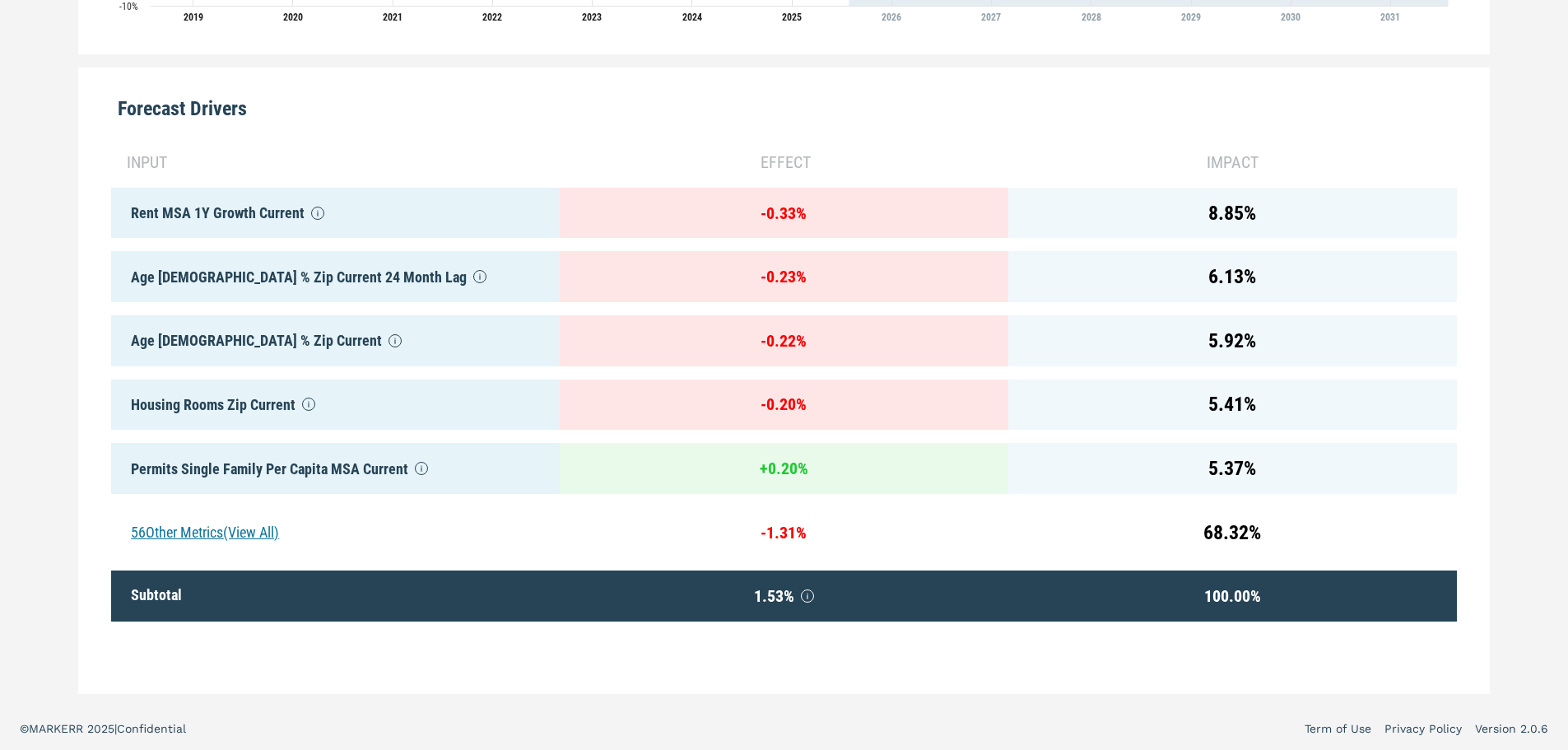
scroll to position [770, 0]
click at [226, 511] on div "56 Other Metrics (View All)" at bounding box center [335, 532] width 449 height 51
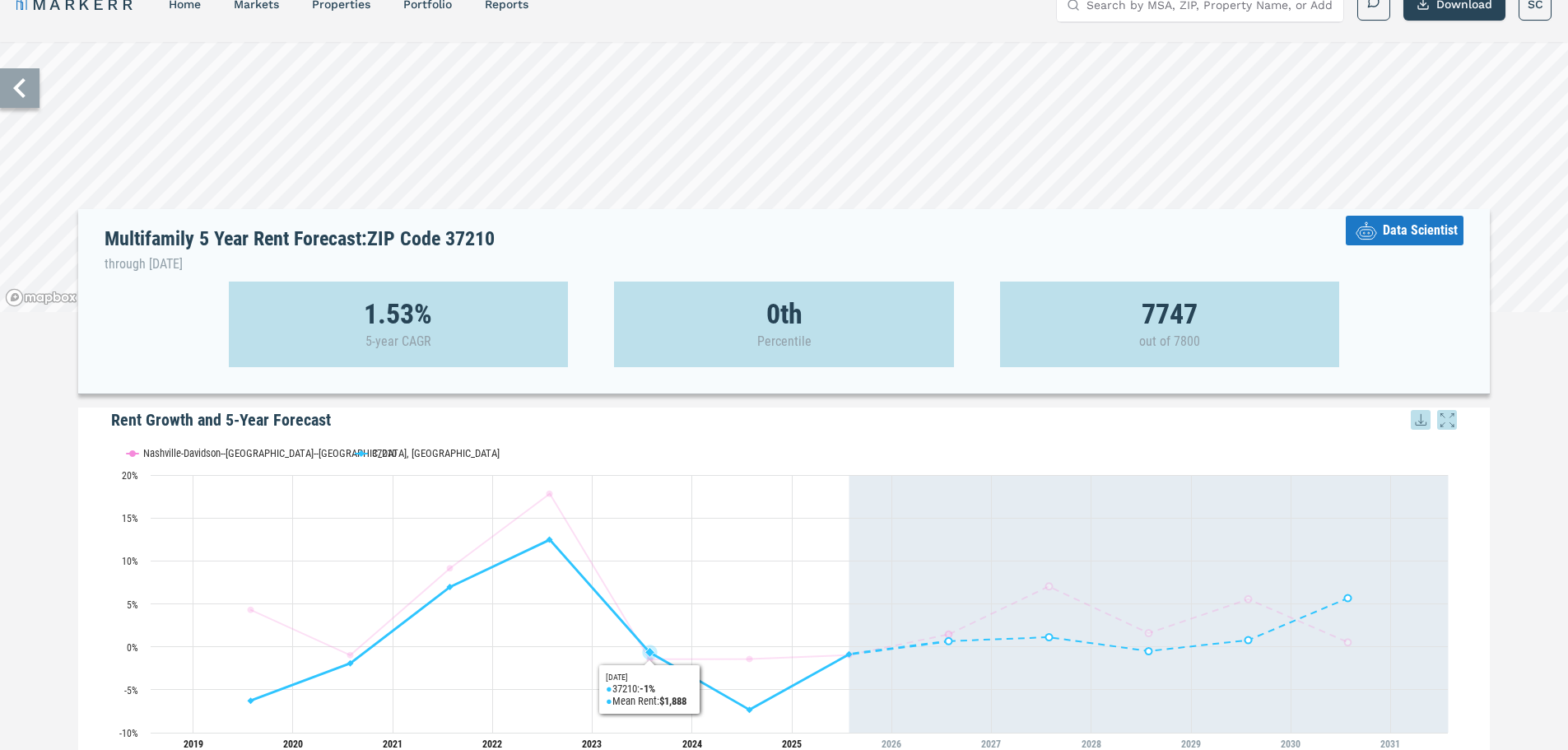
scroll to position [0, 0]
